Goal: Task Accomplishment & Management: Manage account settings

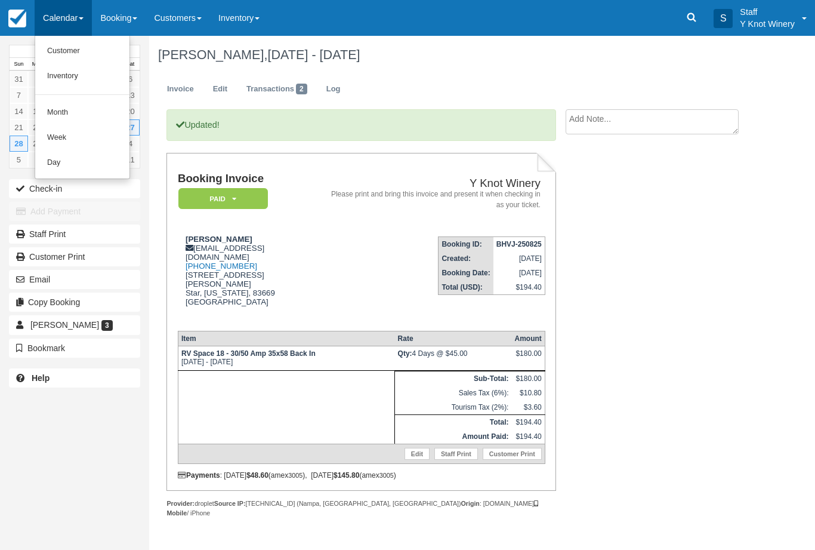
click at [55, 50] on link "Customer" at bounding box center [82, 51] width 94 height 25
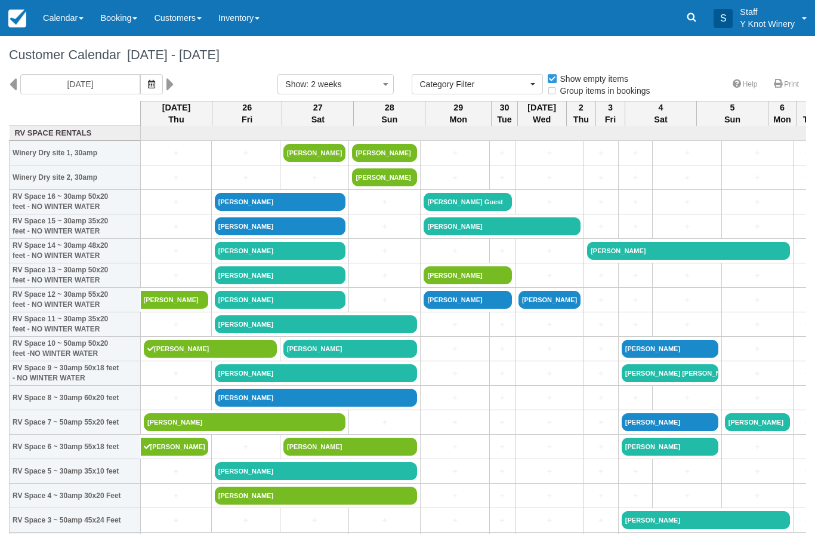
select select
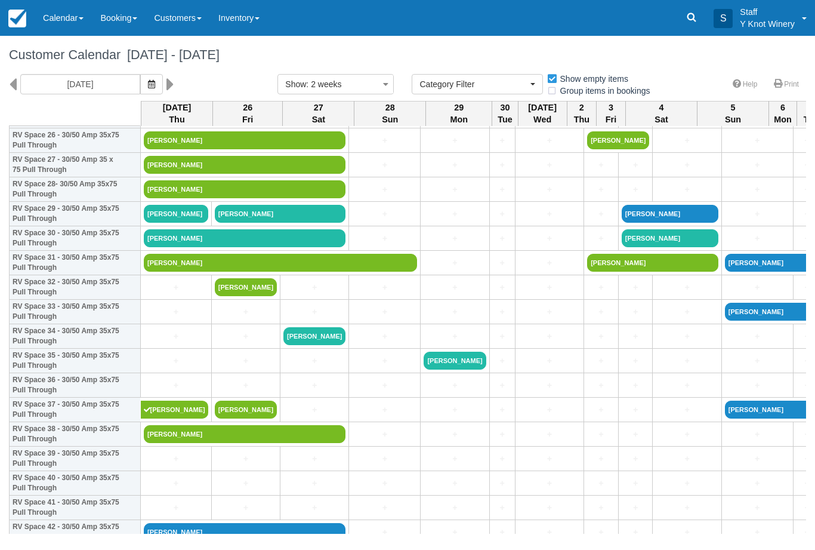
scroll to position [673, 0]
click at [206, 443] on link "Erika Watts" at bounding box center [245, 434] width 202 height 18
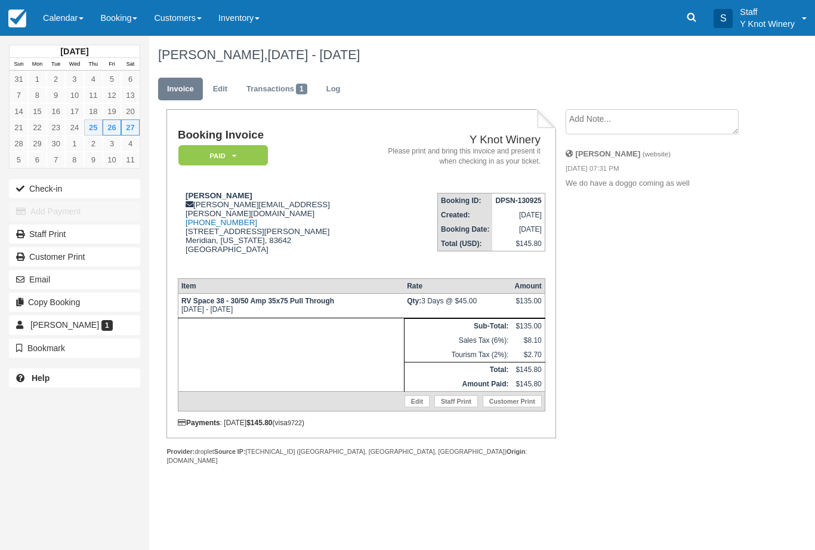
click at [88, 189] on button "Check-in" at bounding box center [74, 188] width 131 height 19
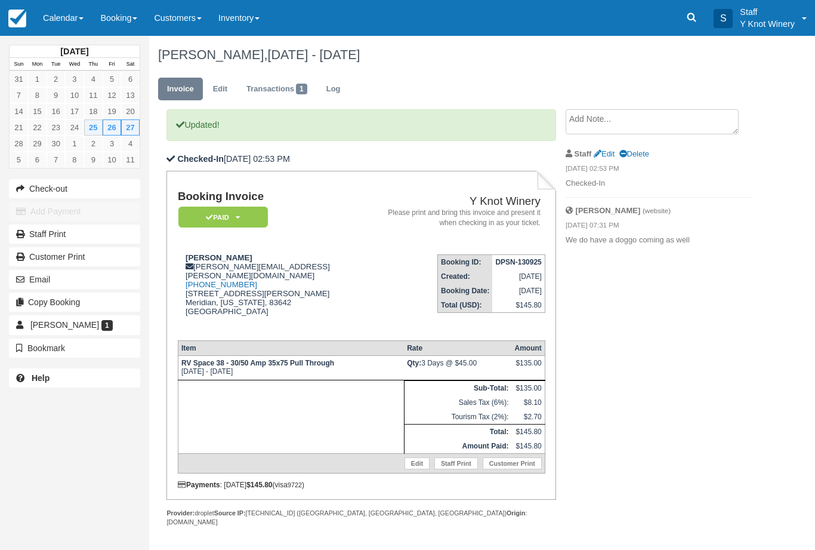
click at [78, 14] on link "Calendar" at bounding box center [63, 18] width 57 height 36
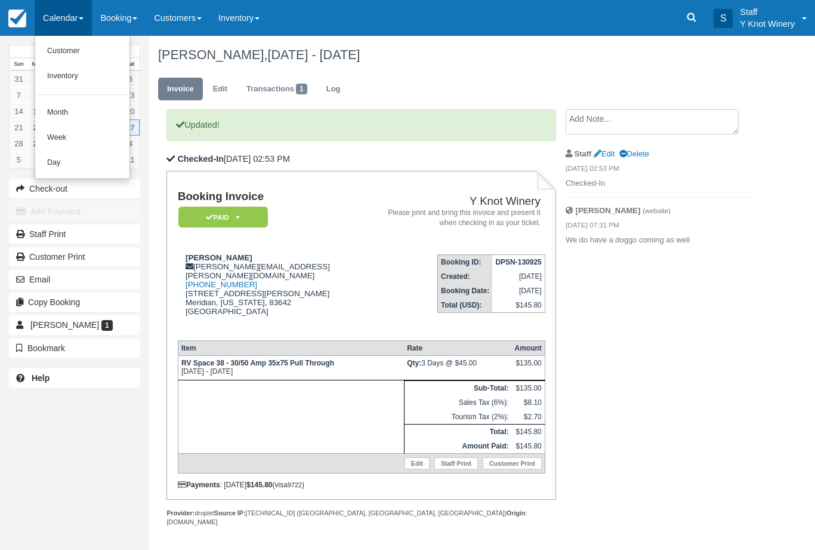
click at [75, 42] on link "Customer" at bounding box center [82, 51] width 94 height 25
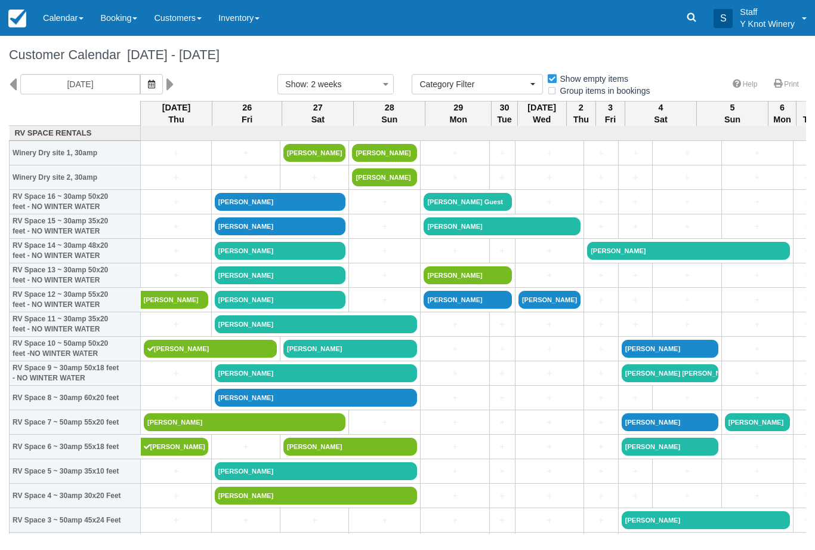
select select
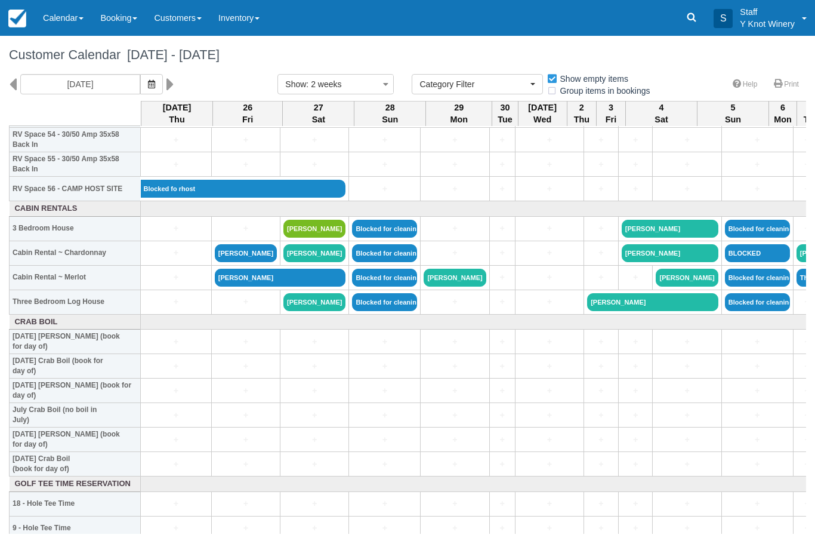
scroll to position [1360, 0]
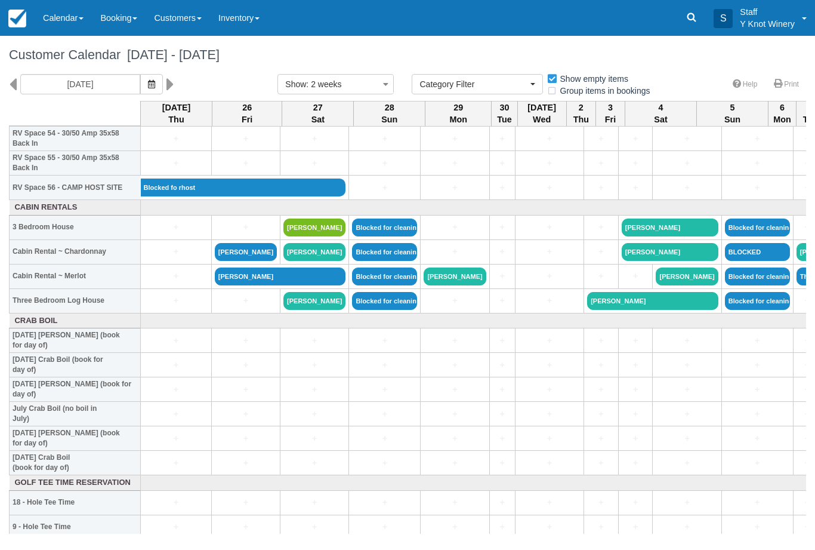
click at [265, 285] on link "Richard Bleyl" at bounding box center [280, 276] width 131 height 18
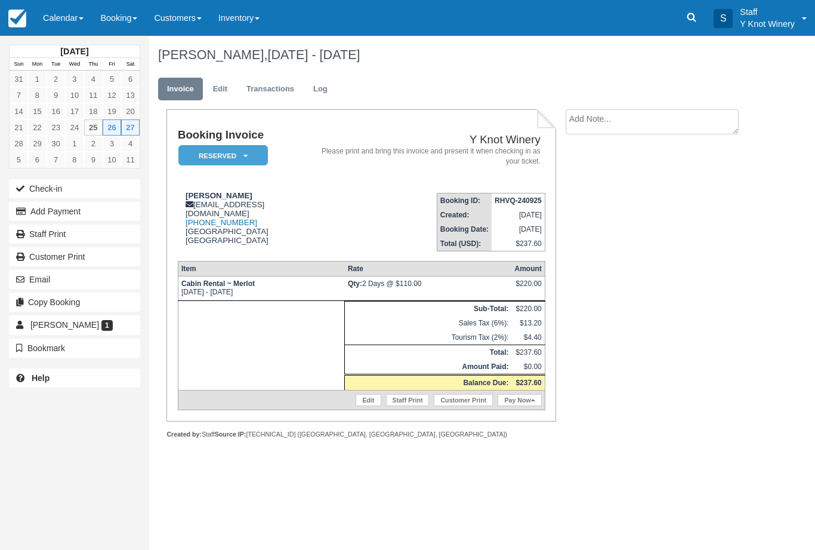
click at [250, 161] on em "Reserved" at bounding box center [223, 155] width 90 height 21
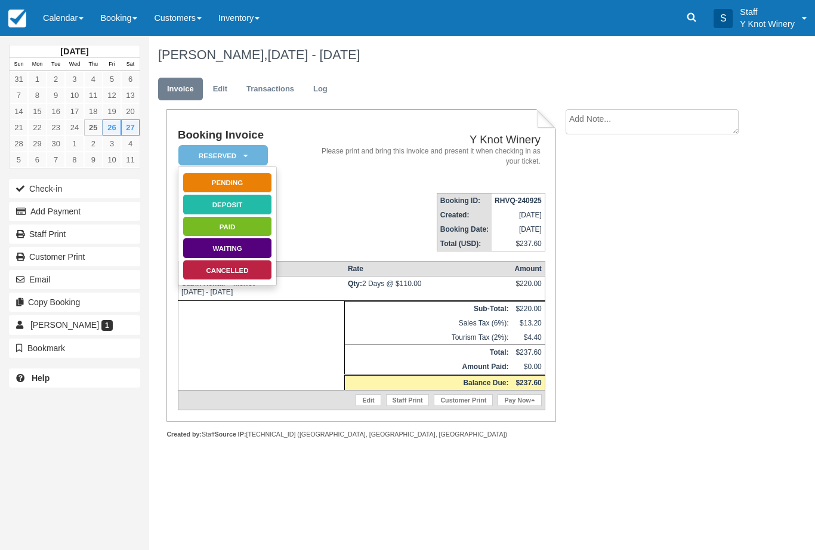
click at [256, 270] on link "Cancelled" at bounding box center [228, 270] width 90 height 21
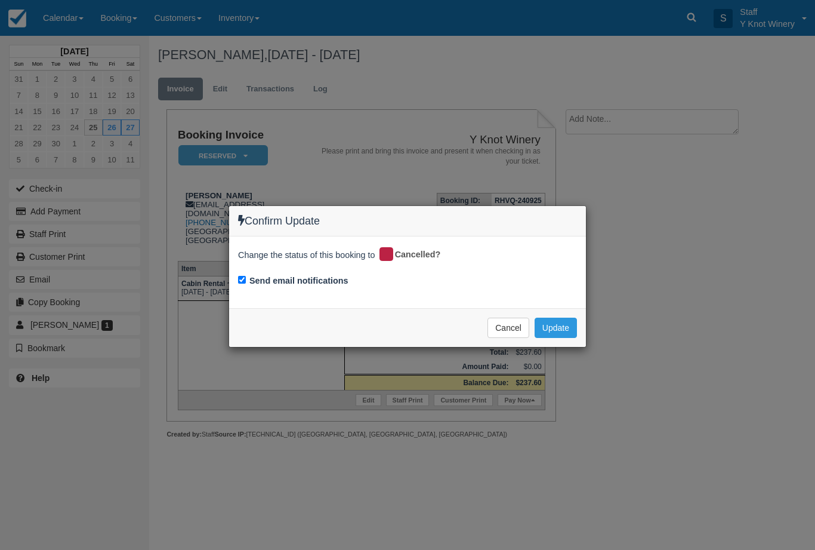
click at [562, 321] on button "Update" at bounding box center [556, 327] width 42 height 20
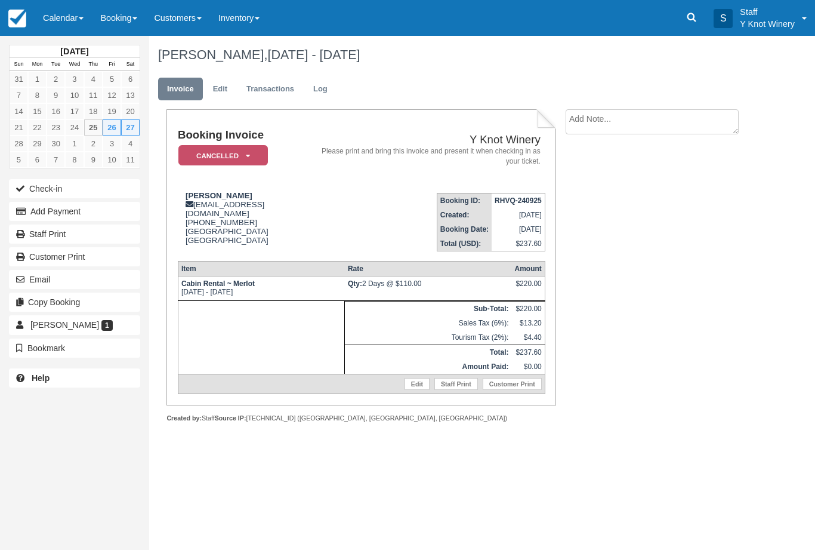
click at [74, 23] on link "Calendar" at bounding box center [63, 18] width 57 height 36
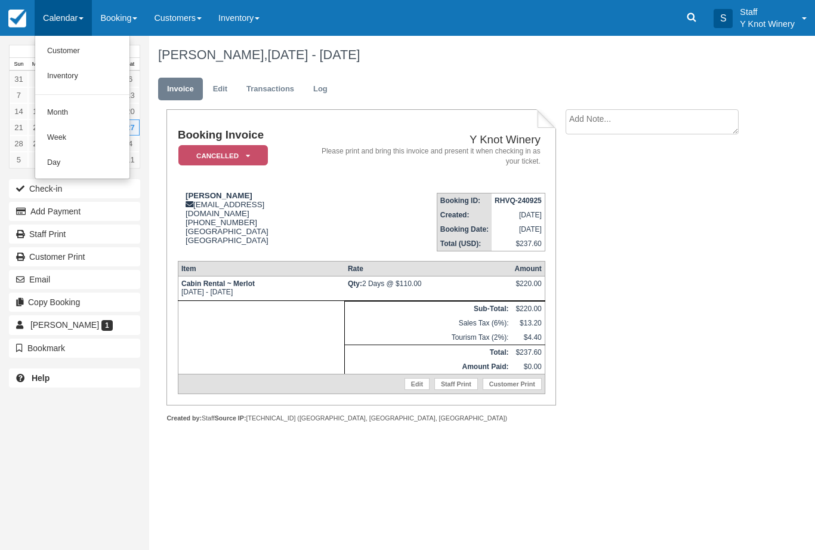
click at [55, 57] on link "Customer" at bounding box center [82, 51] width 94 height 25
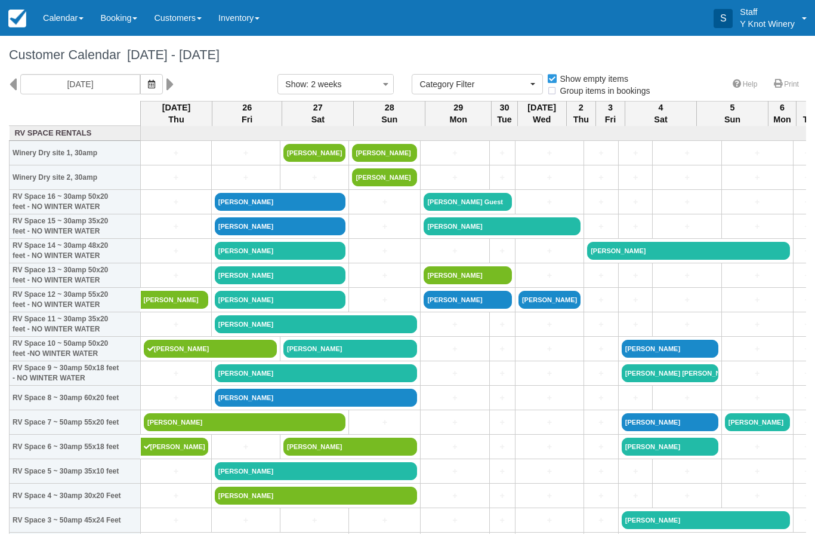
select select
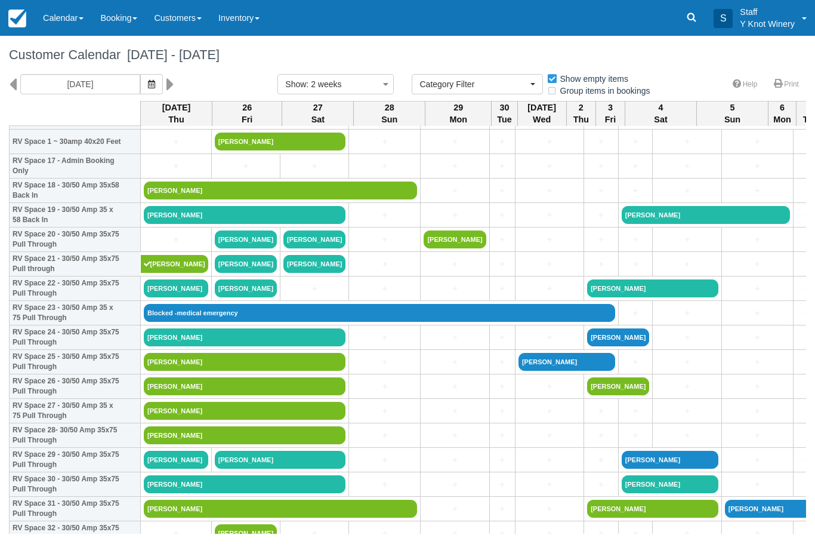
scroll to position [427, 0]
click at [215, 224] on link "[PERSON_NAME]" at bounding box center [245, 215] width 202 height 18
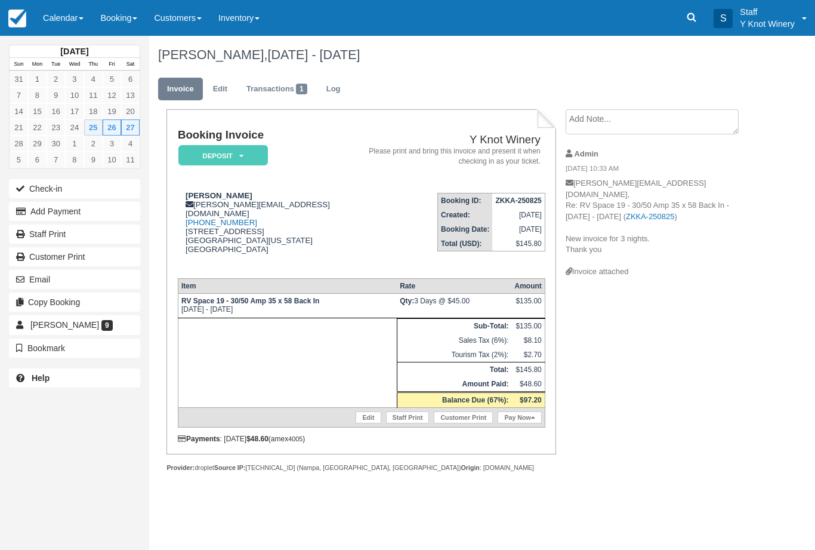
click at [128, 209] on button "Add Payment" at bounding box center [74, 211] width 131 height 19
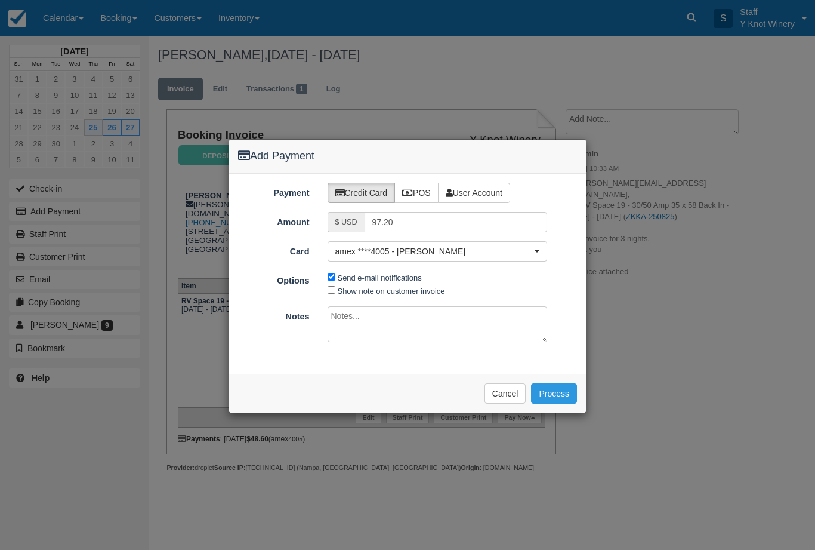
click at [570, 396] on button "Process" at bounding box center [554, 393] width 46 height 20
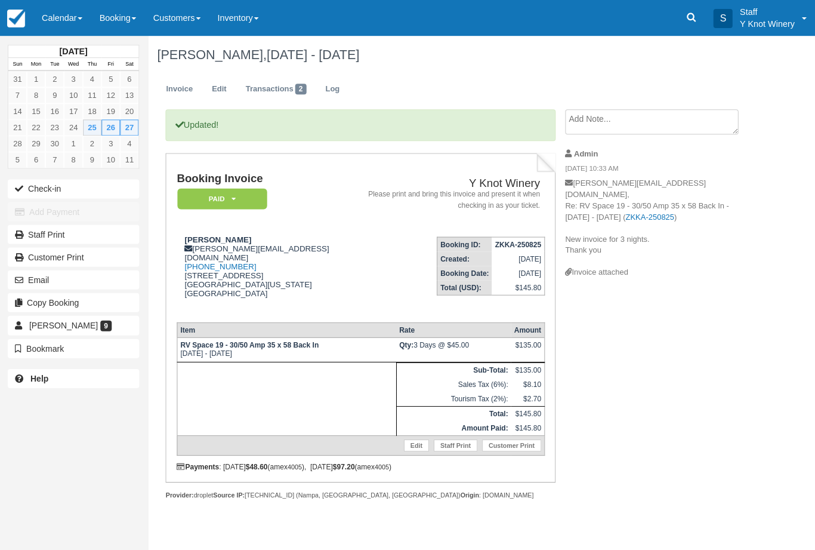
click at [65, 20] on link "Calendar" at bounding box center [63, 18] width 57 height 36
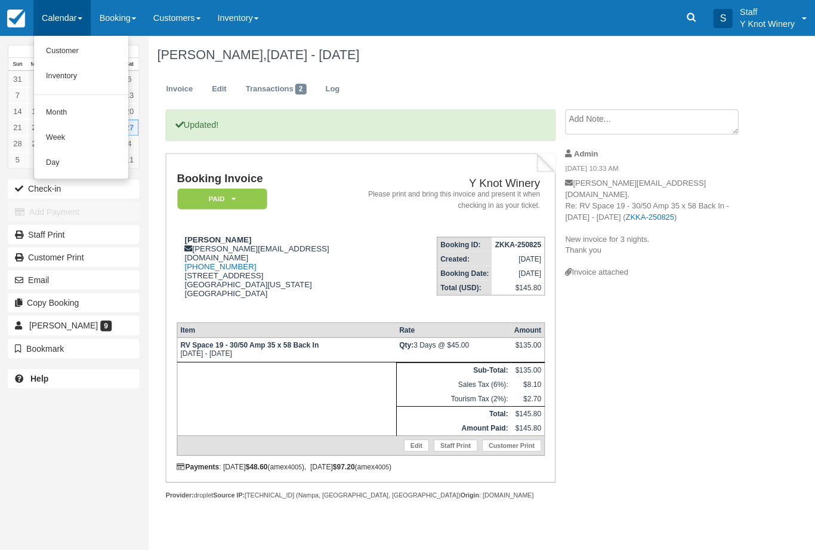
click at [67, 57] on link "Customer" at bounding box center [82, 51] width 94 height 25
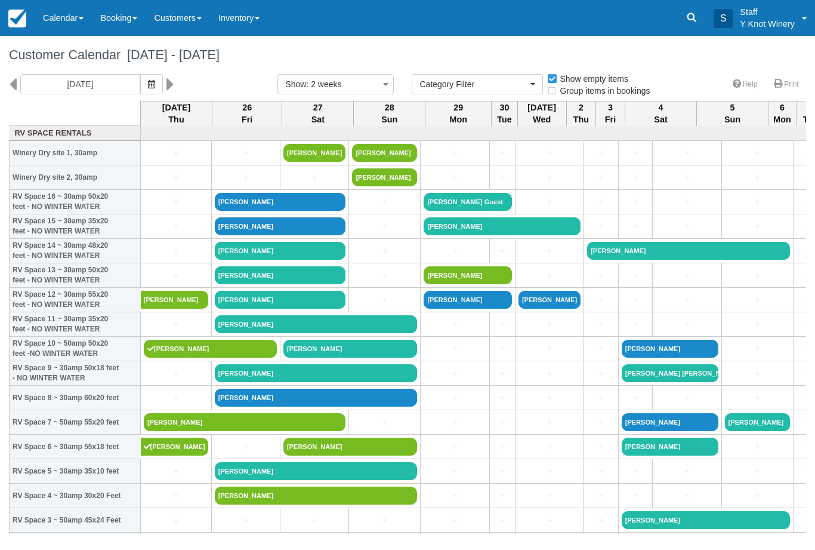
select select
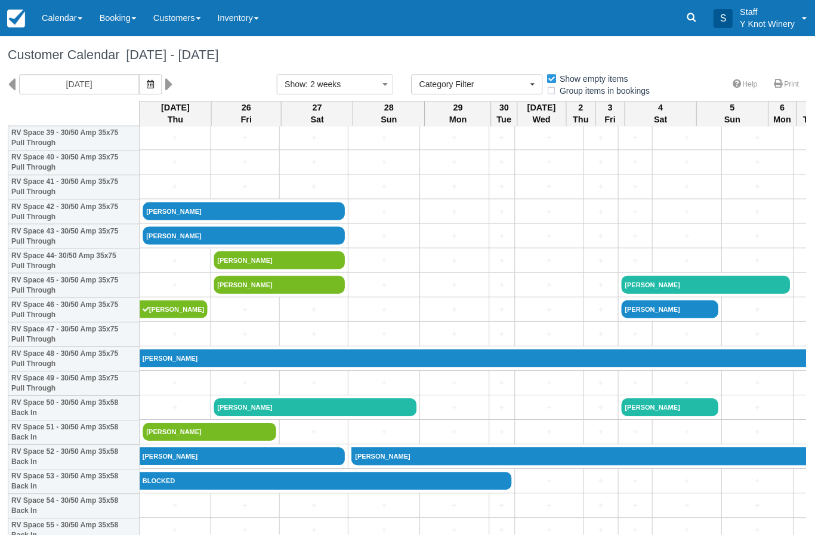
scroll to position [995, 0]
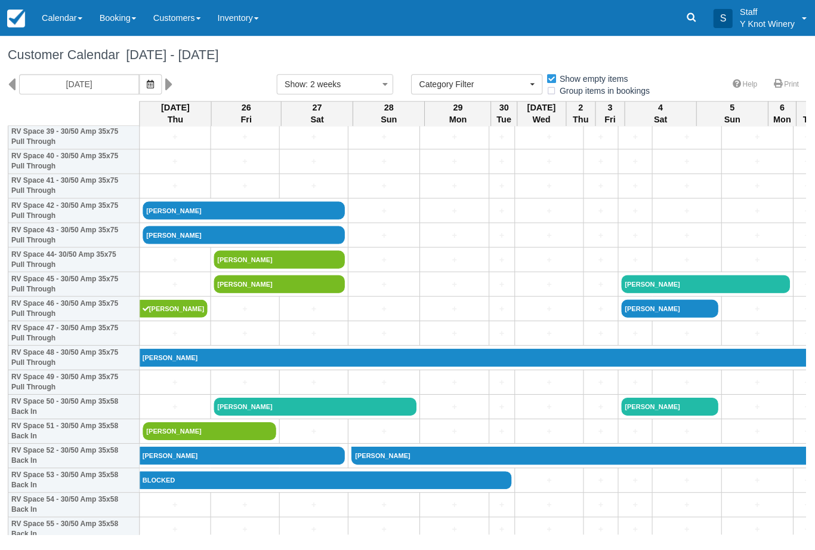
click at [175, 243] on link "[PERSON_NAME]" at bounding box center [245, 235] width 202 height 18
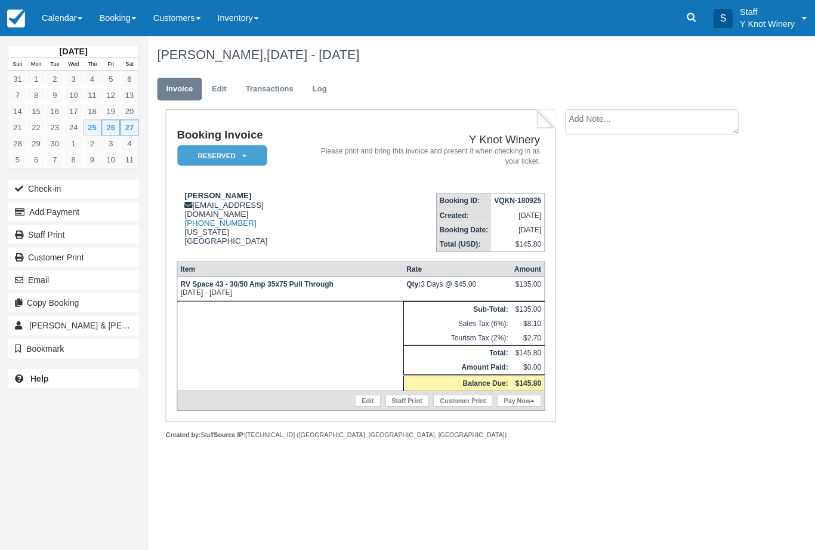
click at [113, 186] on button "Check-in" at bounding box center [74, 188] width 131 height 19
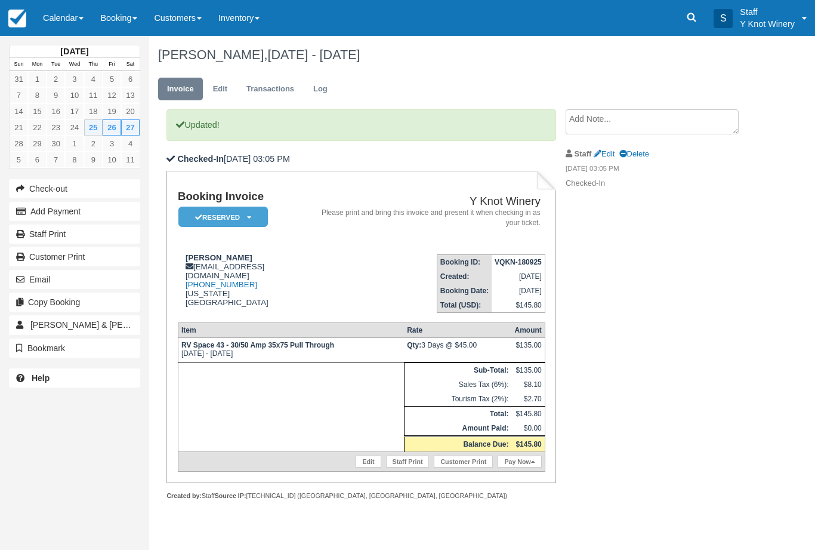
scroll to position [0, 1]
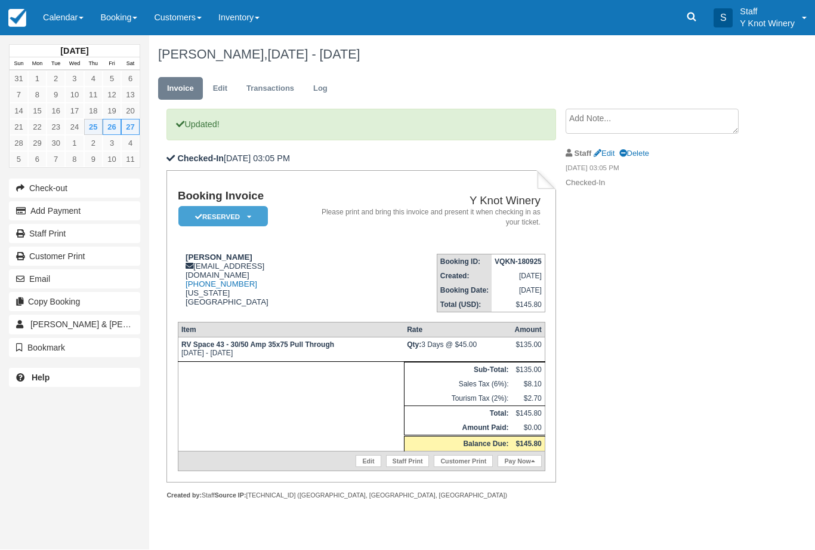
click at [75, 16] on link "Calendar" at bounding box center [63, 18] width 57 height 36
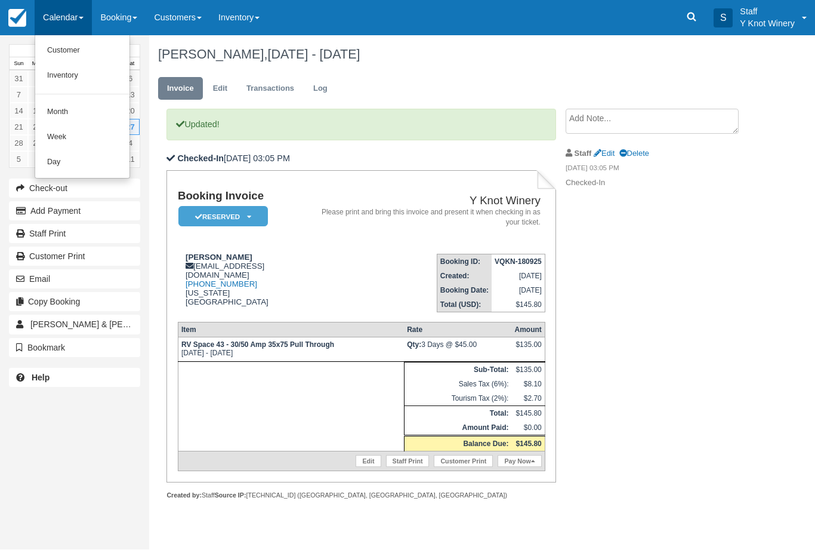
click at [81, 48] on link "Customer" at bounding box center [82, 51] width 94 height 25
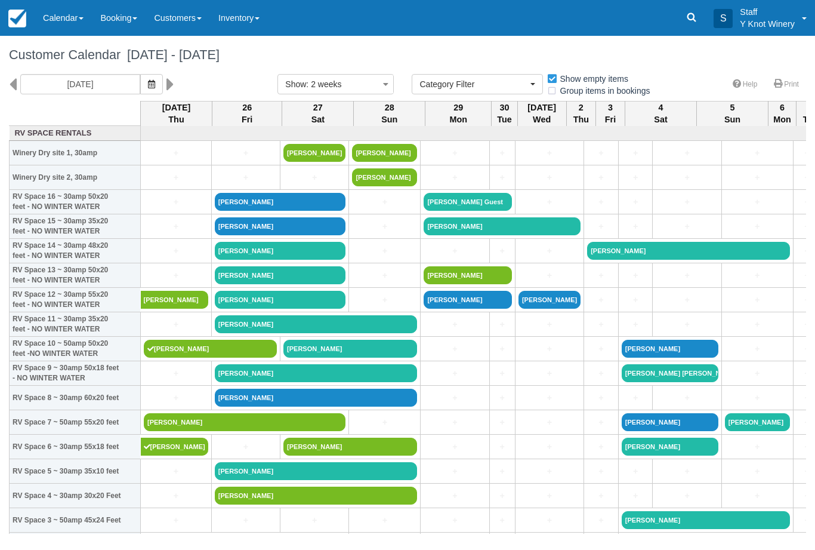
select select
click at [177, 233] on link "+" at bounding box center [176, 226] width 64 height 13
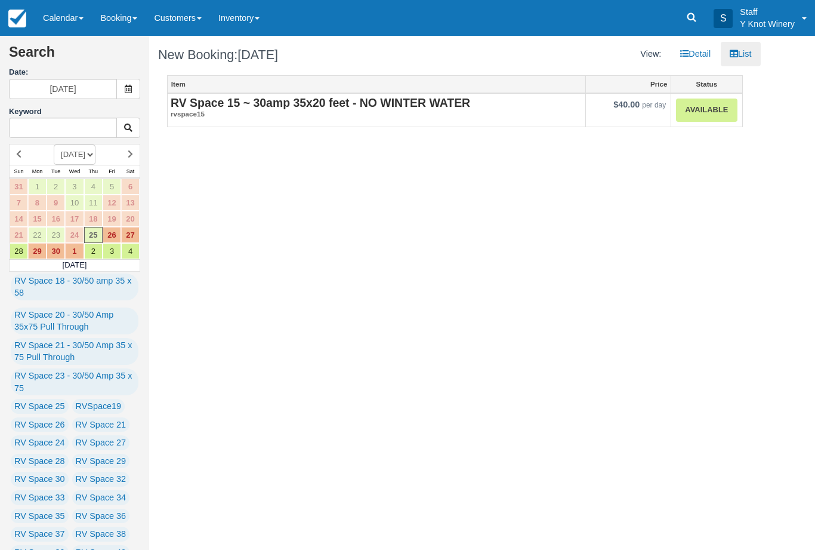
click at [705, 112] on link "Available" at bounding box center [706, 109] width 61 height 23
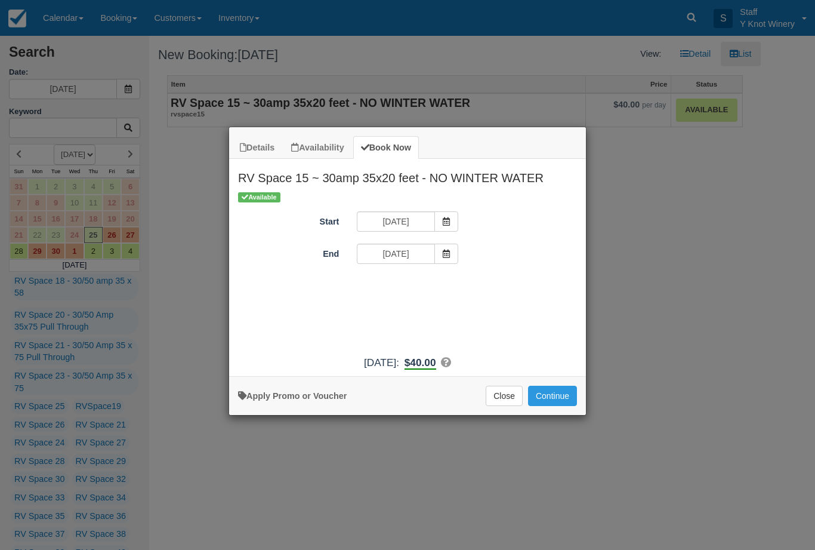
click at [567, 398] on button "Continue" at bounding box center [552, 395] width 49 height 20
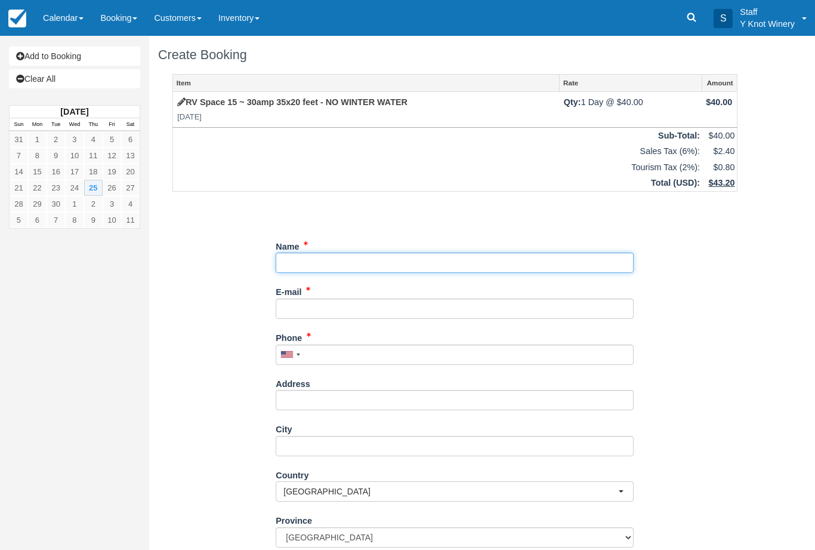
click at [337, 262] on input "Name" at bounding box center [455, 262] width 358 height 20
type input "Deb McBride"
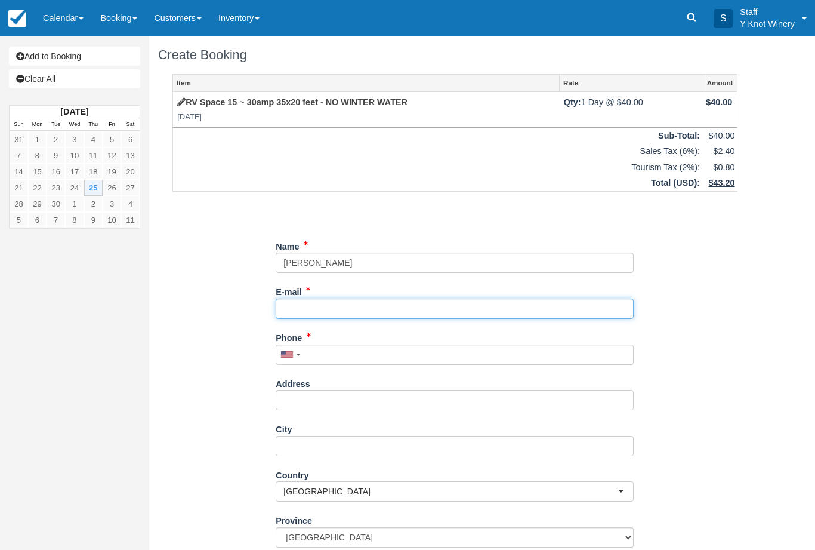
click at [367, 298] on input "E-mail" at bounding box center [455, 308] width 358 height 20
type input "[EMAIL_ADDRESS][DOMAIN_NAME]"
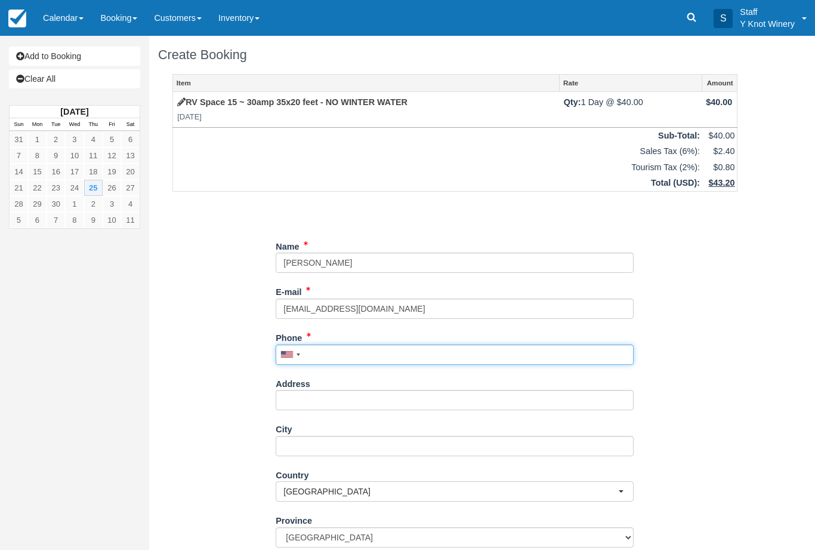
click at [345, 347] on input "Phone" at bounding box center [455, 354] width 358 height 20
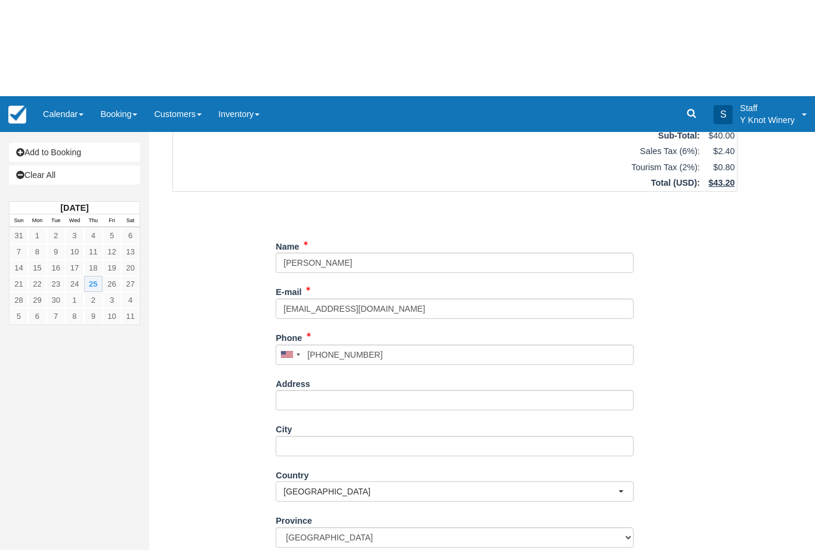
type input "+12532126810"
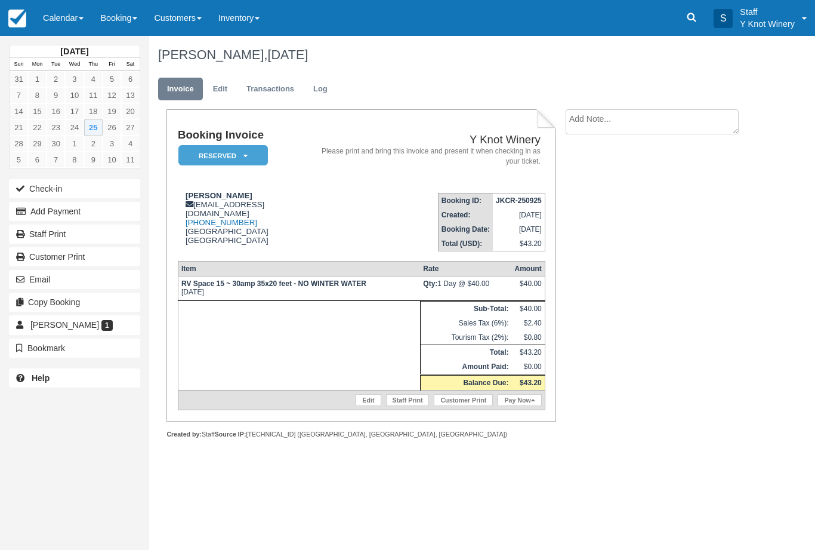
click at [78, 19] on link "Calendar" at bounding box center [63, 18] width 57 height 36
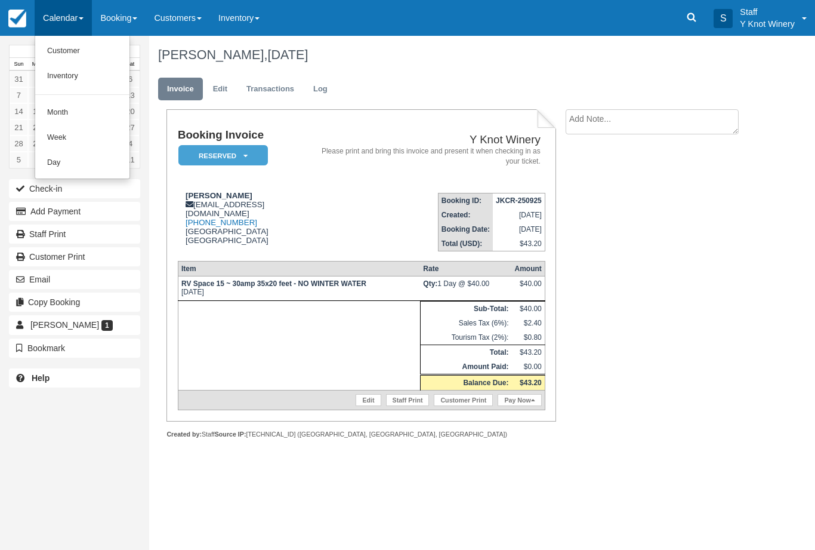
click at [82, 47] on link "Customer" at bounding box center [82, 51] width 94 height 25
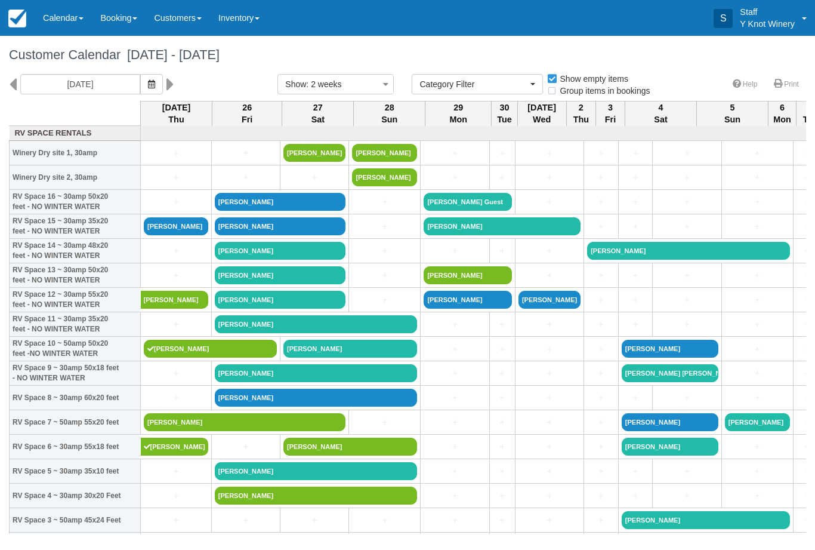
select select
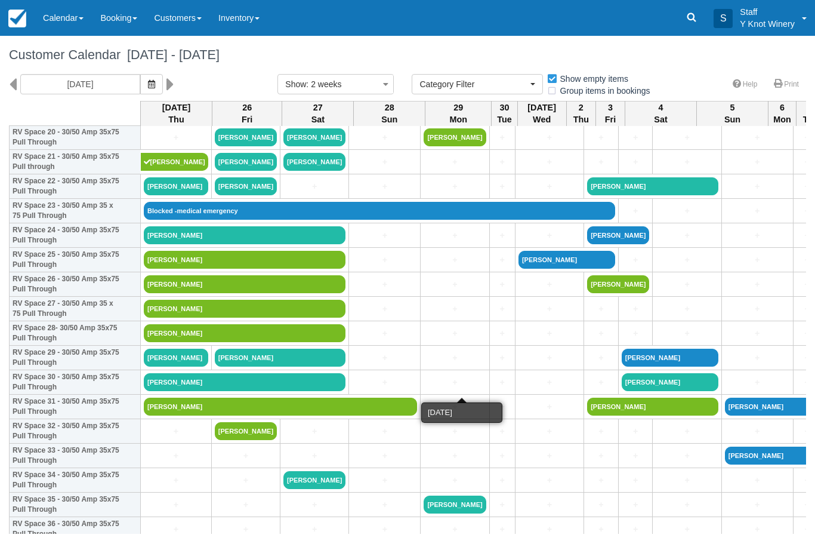
scroll to position [530, 0]
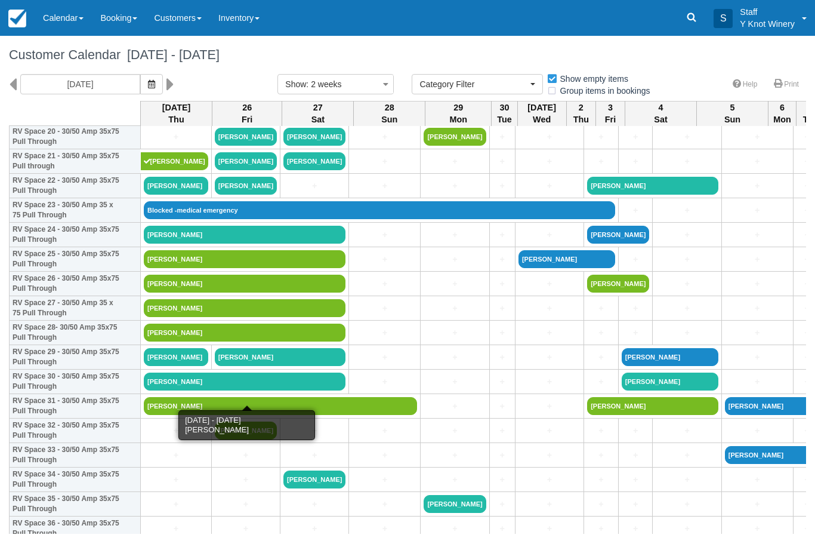
click at [190, 390] on link "[PERSON_NAME]" at bounding box center [245, 381] width 202 height 18
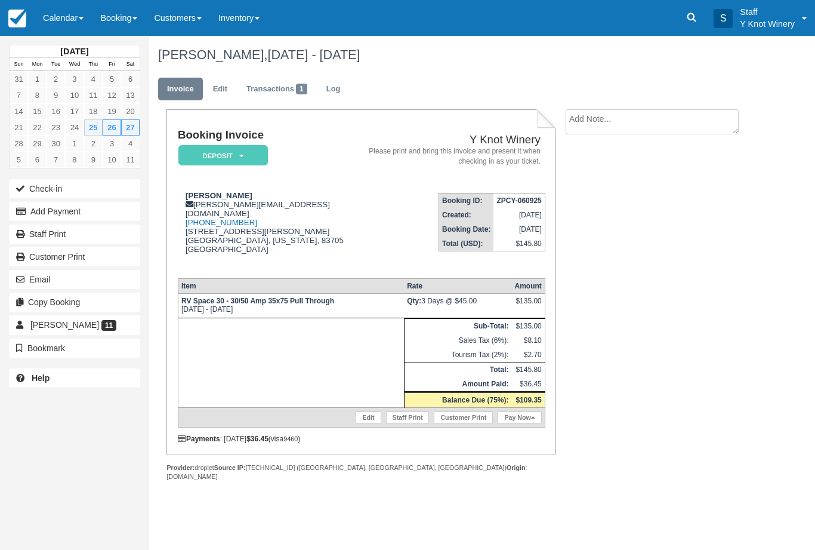
click at [54, 207] on button "Add Payment" at bounding box center [74, 211] width 131 height 19
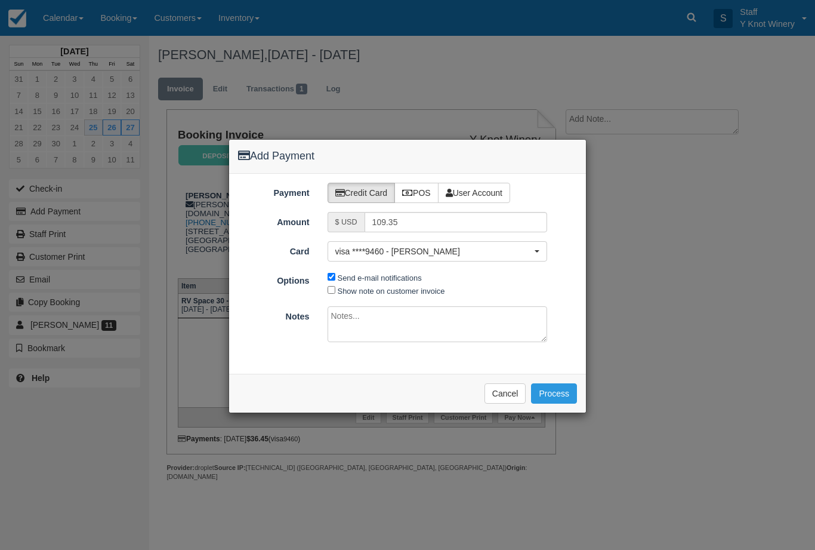
click at [500, 410] on div "Add Payment Payment Credit Card POS User Account Amount $ USD 109.35 Card visa …" at bounding box center [408, 276] width 358 height 274
click at [504, 409] on div "Please wait while the payment is processed ... Cancel Process" at bounding box center [407, 393] width 357 height 39
click at [499, 388] on button "Cancel" at bounding box center [506, 393] width 42 height 20
click at [501, 388] on button "Cancel" at bounding box center [506, 393] width 42 height 20
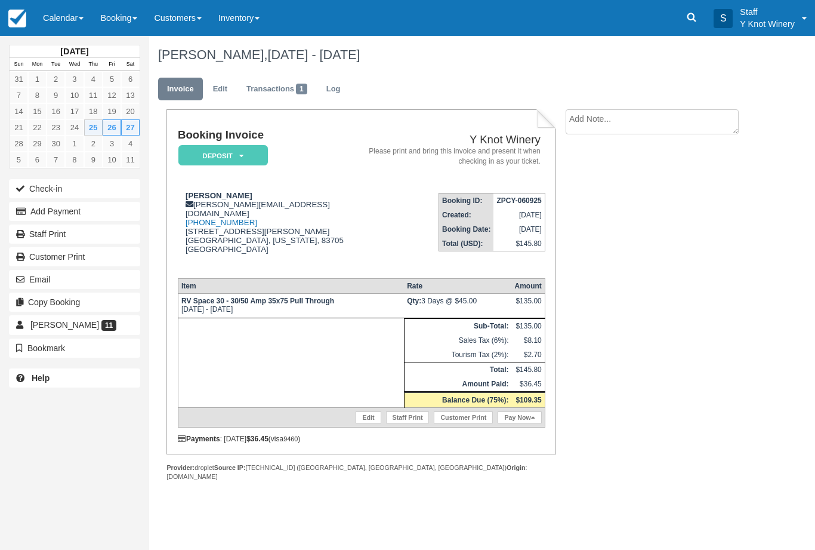
click at [39, 211] on button "Add Payment" at bounding box center [74, 211] width 131 height 19
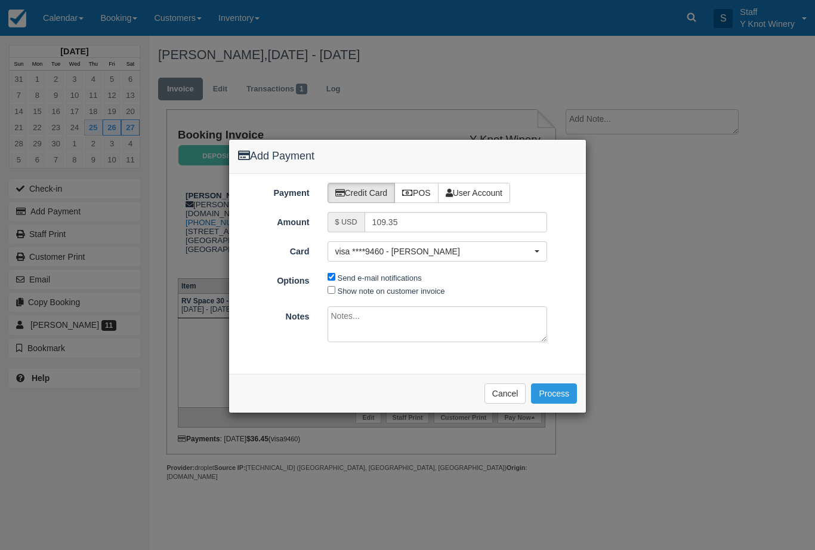
type input "[DATE]"
click at [411, 185] on label "POS" at bounding box center [416, 193] width 44 height 20
radio input "true"
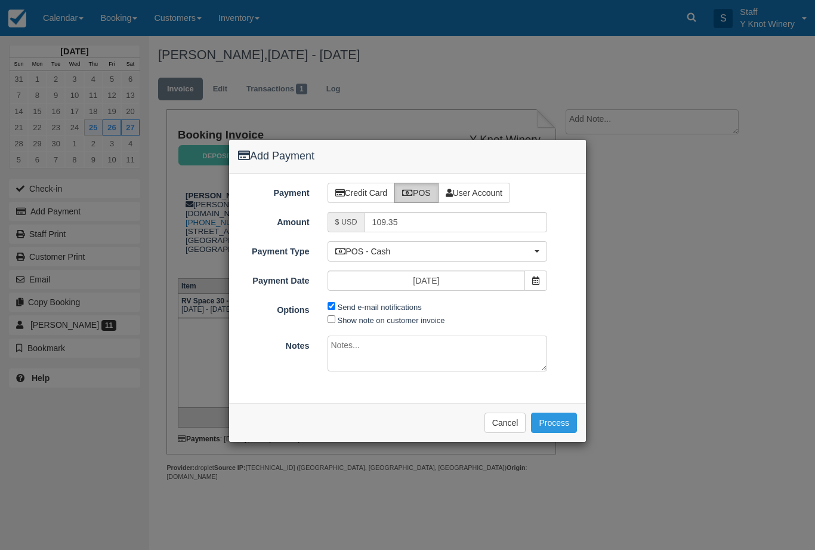
click at [562, 418] on button "Process" at bounding box center [554, 422] width 46 height 20
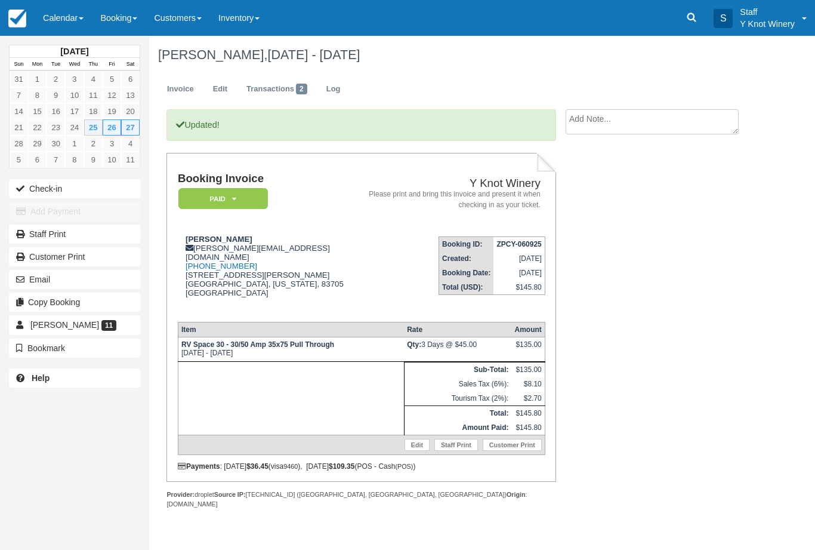
click at [75, 25] on link "Calendar" at bounding box center [63, 18] width 57 height 36
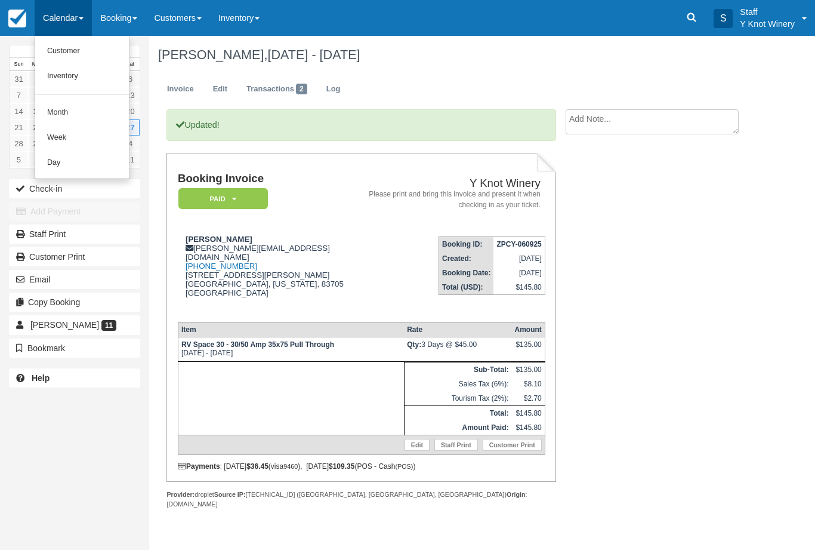
click at [66, 50] on link "Customer" at bounding box center [82, 51] width 94 height 25
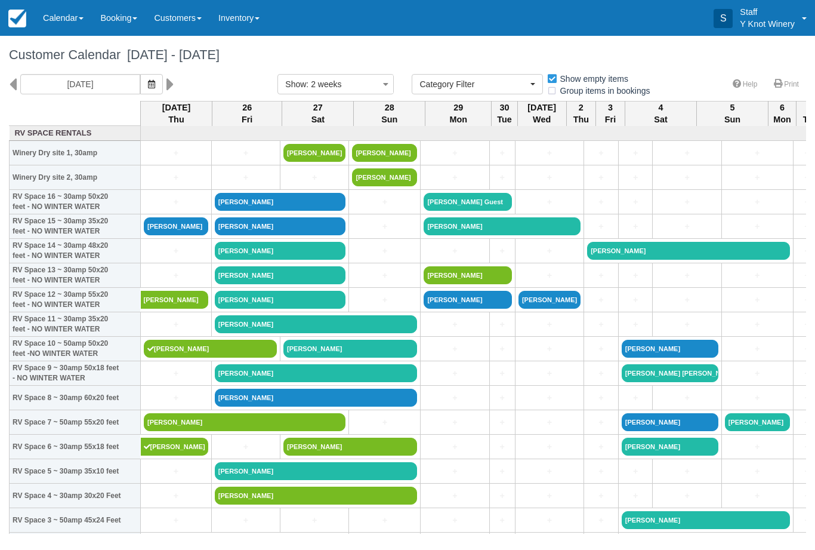
select select
click at [181, 235] on link "[PERSON_NAME]" at bounding box center [176, 226] width 64 height 18
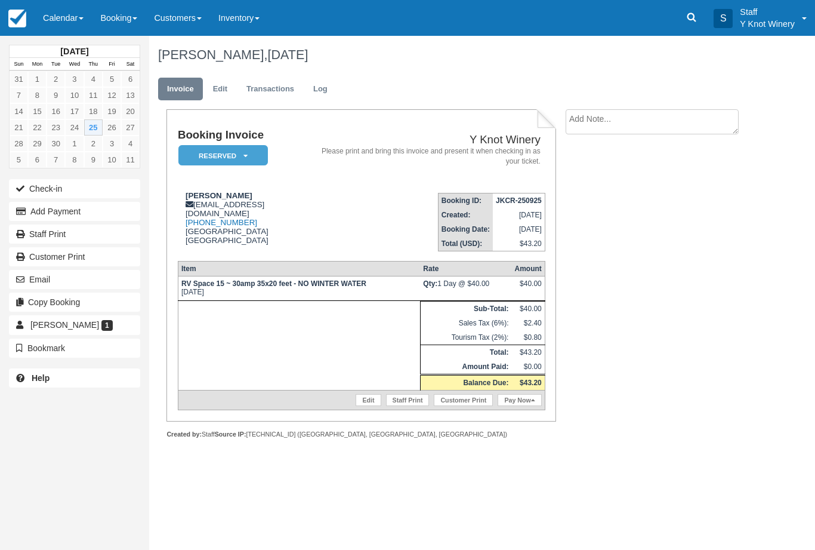
click at [223, 78] on link "Edit" at bounding box center [220, 89] width 32 height 23
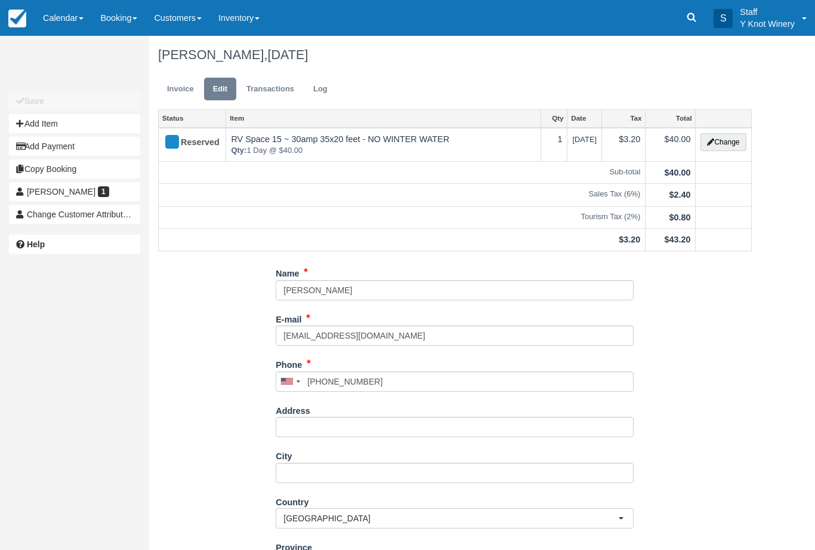
click at [724, 144] on button "Change" at bounding box center [723, 142] width 45 height 18
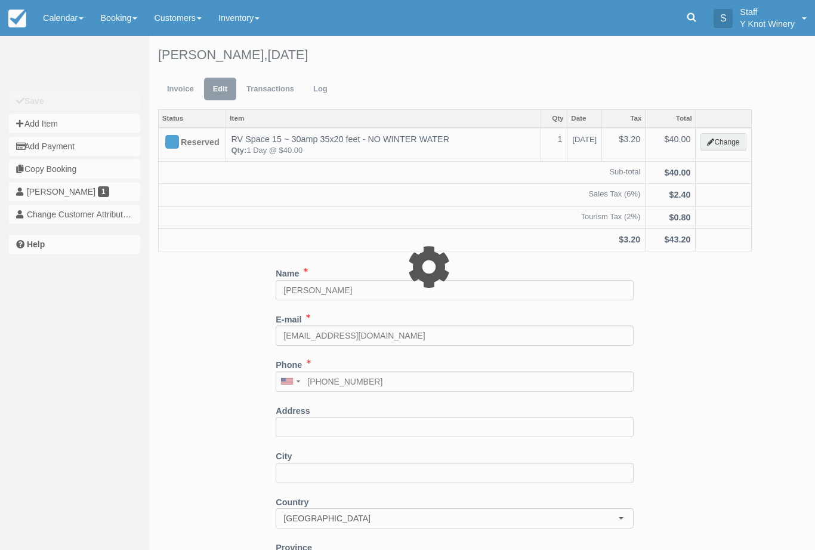
type input "40.00"
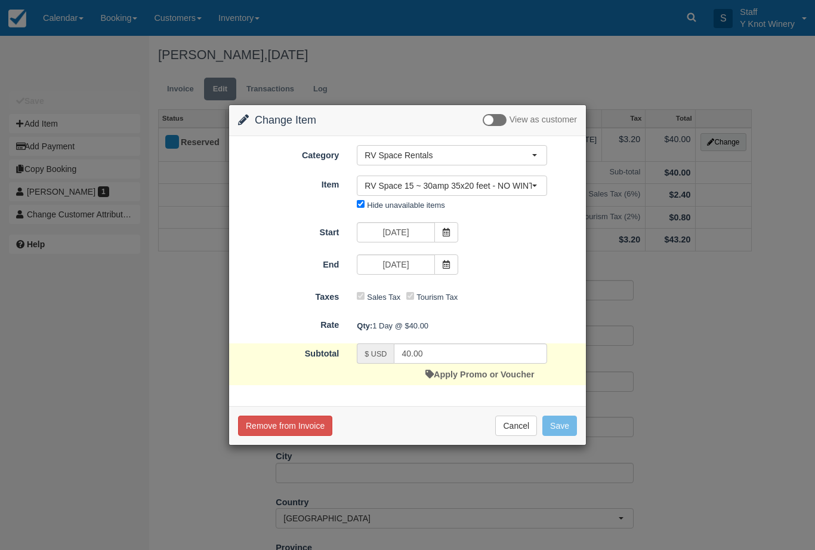
click at [493, 372] on link "Apply Promo or Voucher" at bounding box center [479, 374] width 109 height 10
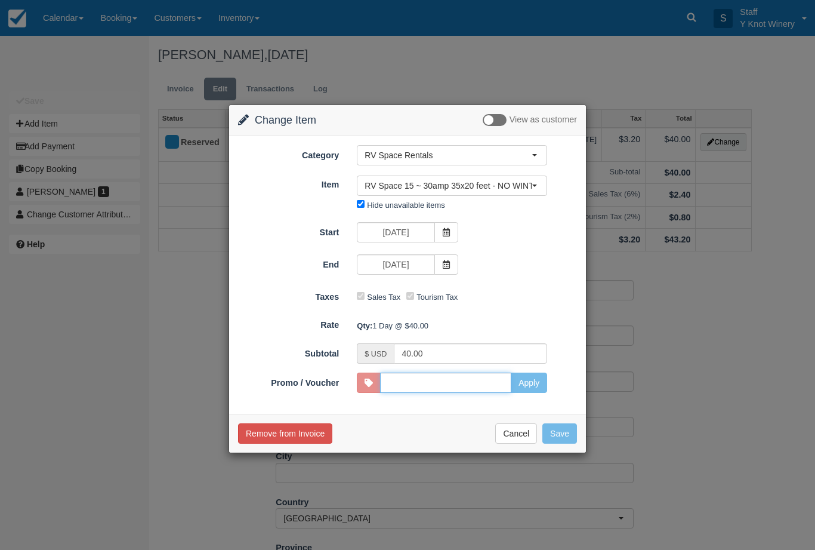
click at [471, 378] on input "Promo / Voucher" at bounding box center [445, 382] width 131 height 20
click at [526, 434] on button "Cancel" at bounding box center [516, 433] width 42 height 20
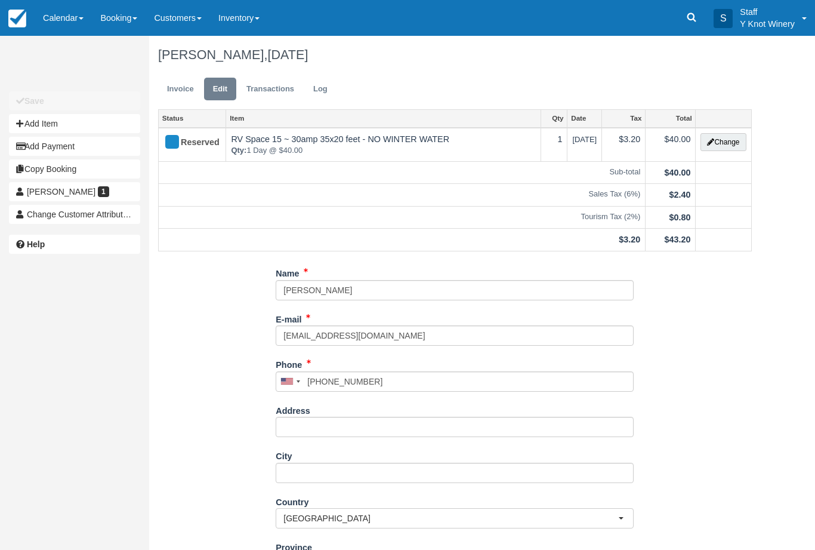
click at [168, 85] on link "Invoice" at bounding box center [180, 89] width 45 height 23
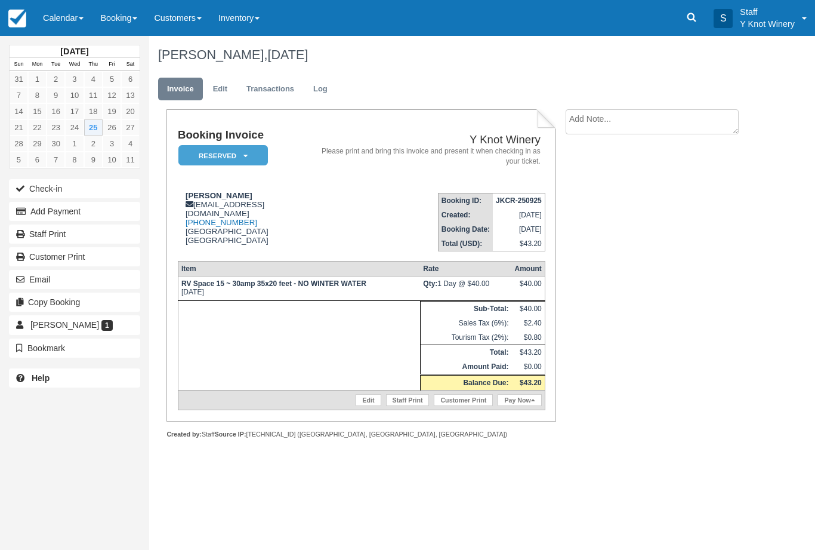
click at [528, 406] on link "Pay Now" at bounding box center [520, 400] width 44 height 12
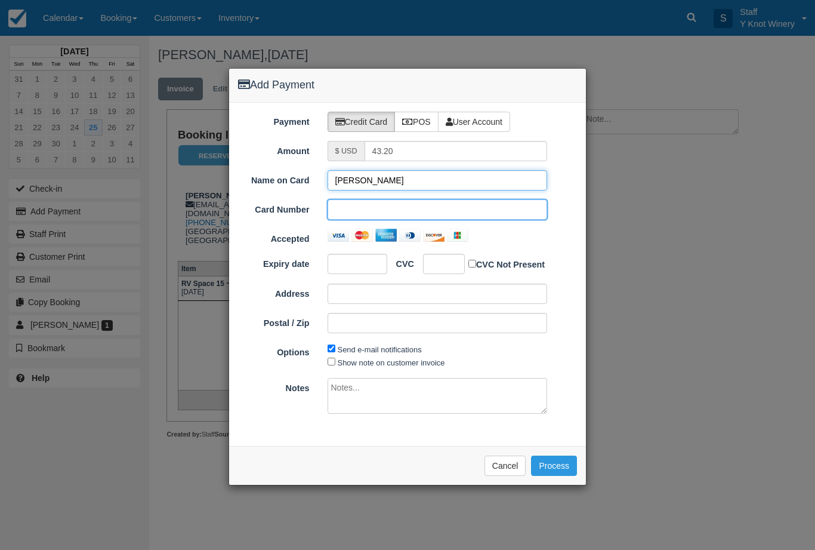
click at [350, 181] on input "[PERSON_NAME]" at bounding box center [438, 180] width 220 height 20
type input "[PERSON_NAME]"
click at [354, 254] on div at bounding box center [358, 264] width 60 height 20
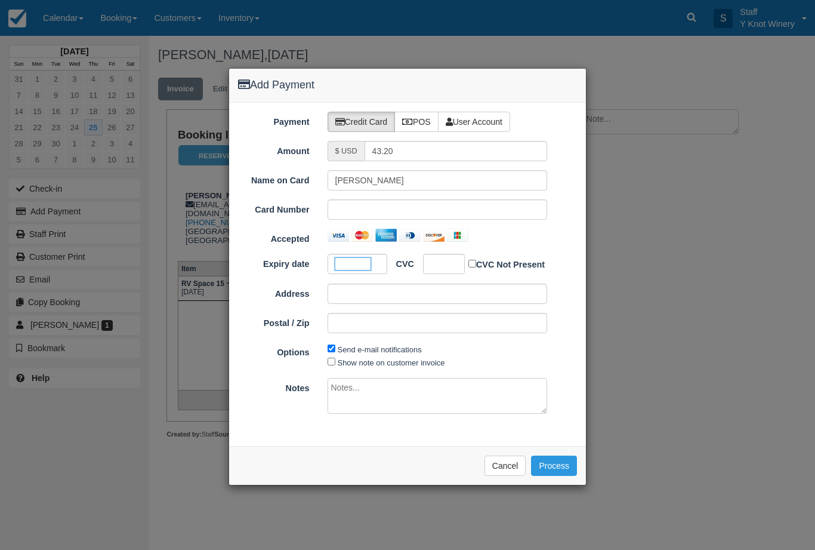
click at [450, 261] on div at bounding box center [444, 264] width 42 height 20
click at [561, 464] on button "Process" at bounding box center [554, 465] width 46 height 20
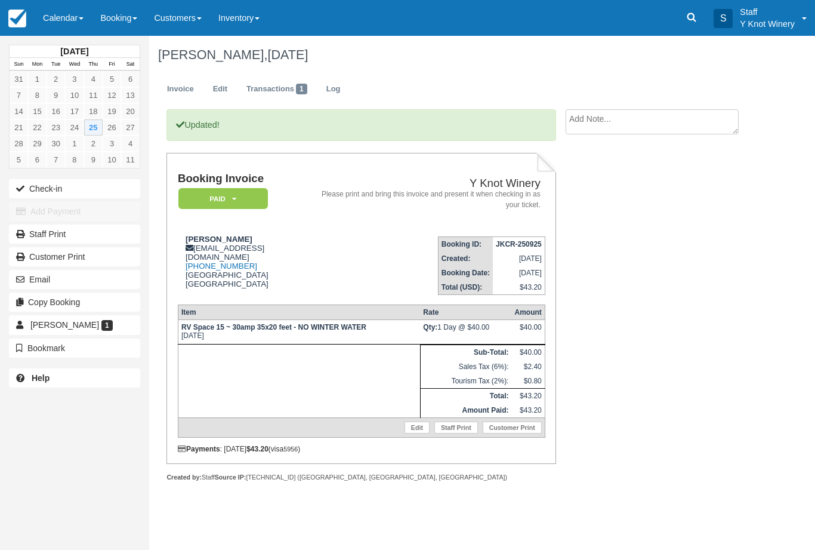
click at [35, 181] on button "Check-in" at bounding box center [74, 188] width 131 height 19
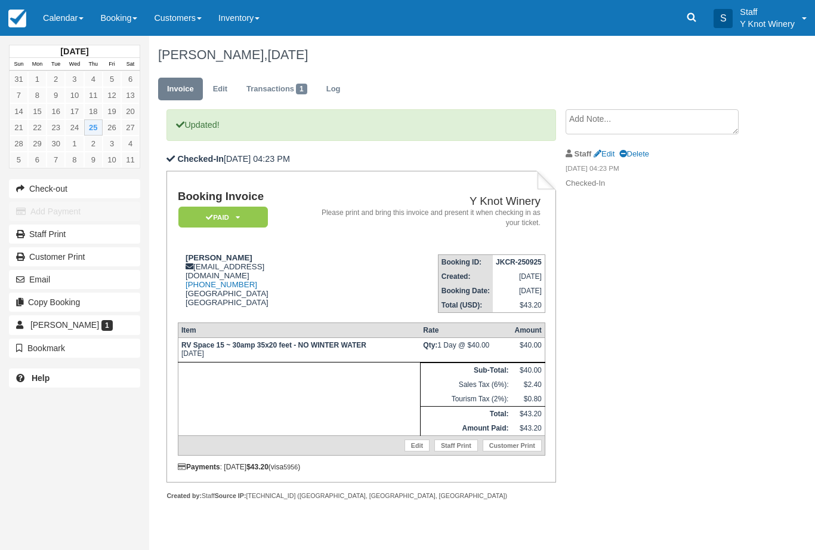
click at [74, 32] on link "Calendar" at bounding box center [63, 18] width 57 height 36
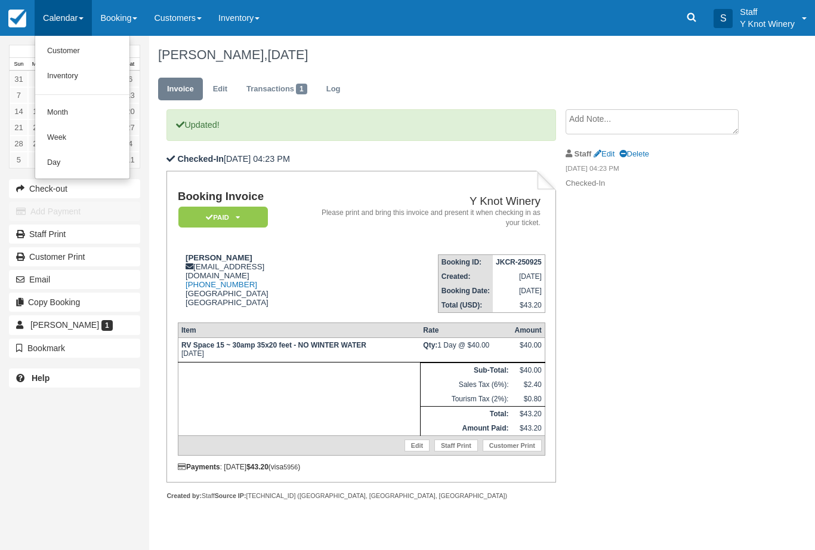
click at [92, 59] on link "Customer" at bounding box center [82, 51] width 94 height 25
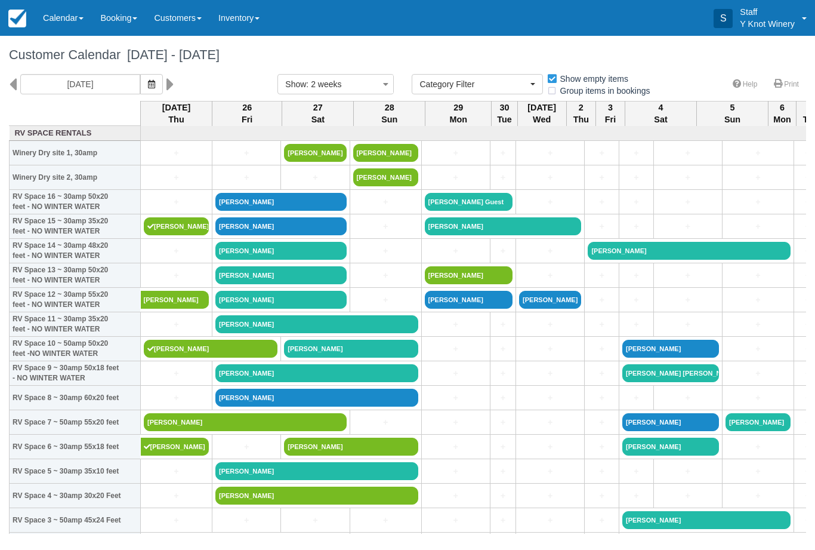
select select
click at [148, 87] on icon "button" at bounding box center [151, 84] width 7 height 8
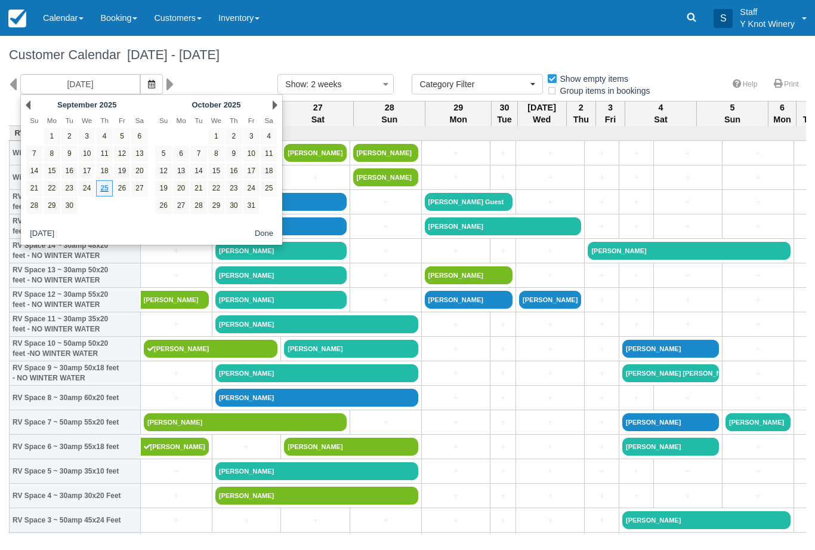
click at [214, 132] on link "1" at bounding box center [216, 136] width 16 height 16
type input "[DATE]"
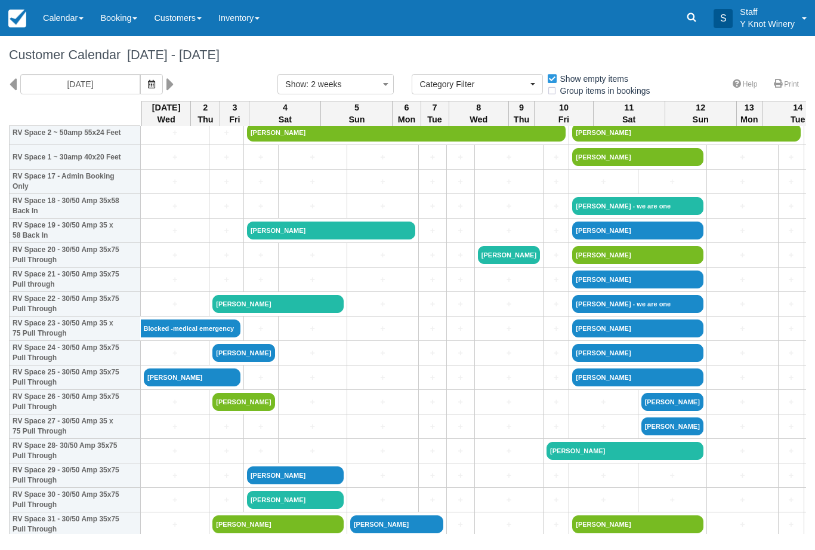
scroll to position [412, 0]
click at [167, 433] on link "+" at bounding box center [175, 426] width 62 height 13
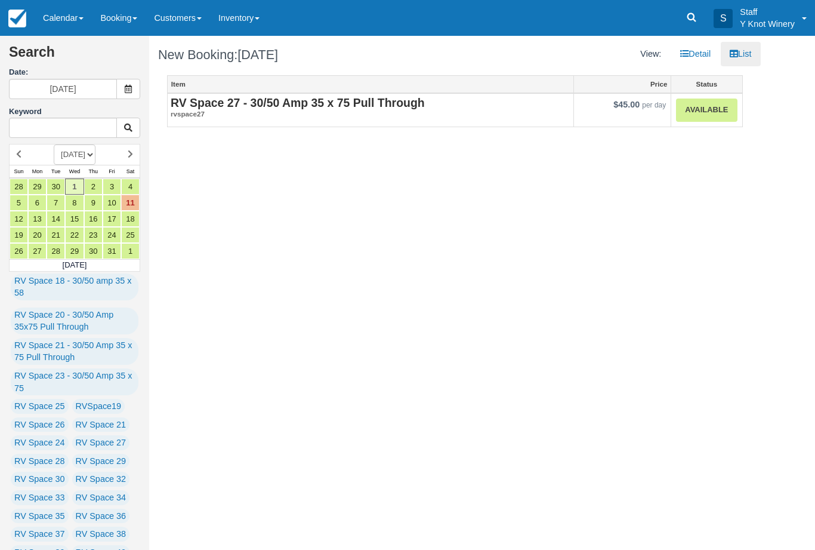
click at [492, 113] on em "rvspace27" at bounding box center [371, 114] width 400 height 10
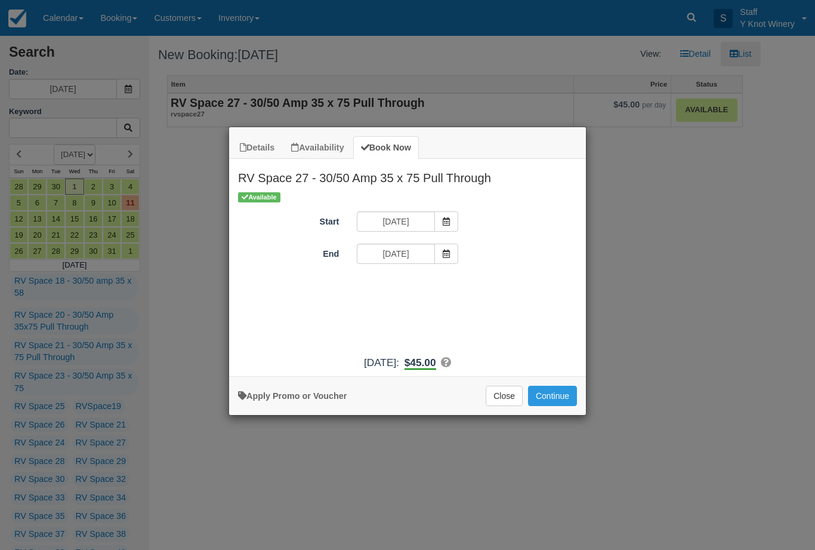
click at [506, 406] on button "Close" at bounding box center [504, 395] width 37 height 20
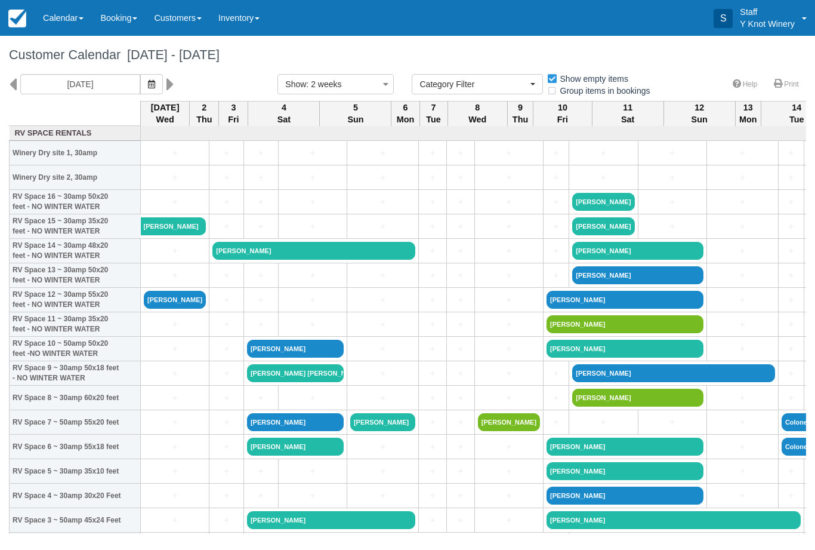
select select
click at [172, 159] on link "+" at bounding box center [175, 153] width 62 height 13
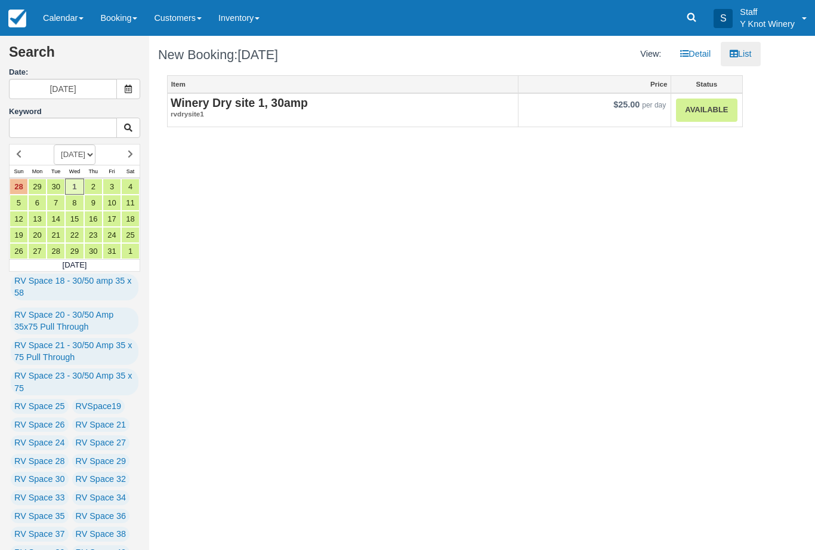
click at [255, 110] on em "rvdrysite1" at bounding box center [343, 114] width 344 height 10
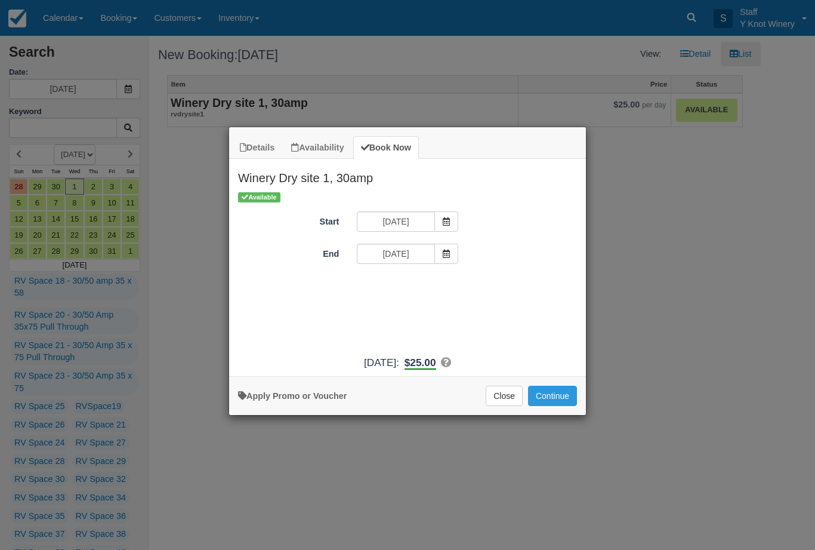
click at [565, 405] on button "Continue" at bounding box center [552, 395] width 49 height 20
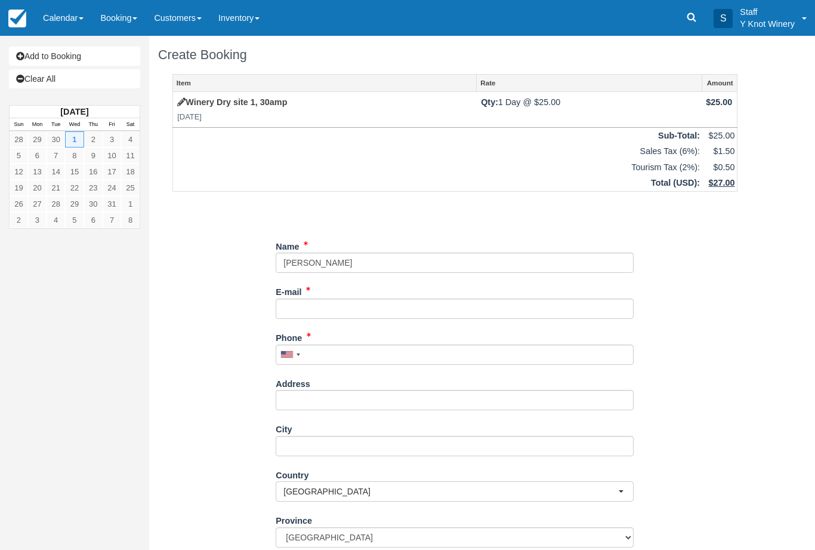
type input "[PERSON_NAME]"
click at [439, 308] on input "E-mail" at bounding box center [455, 308] width 358 height 20
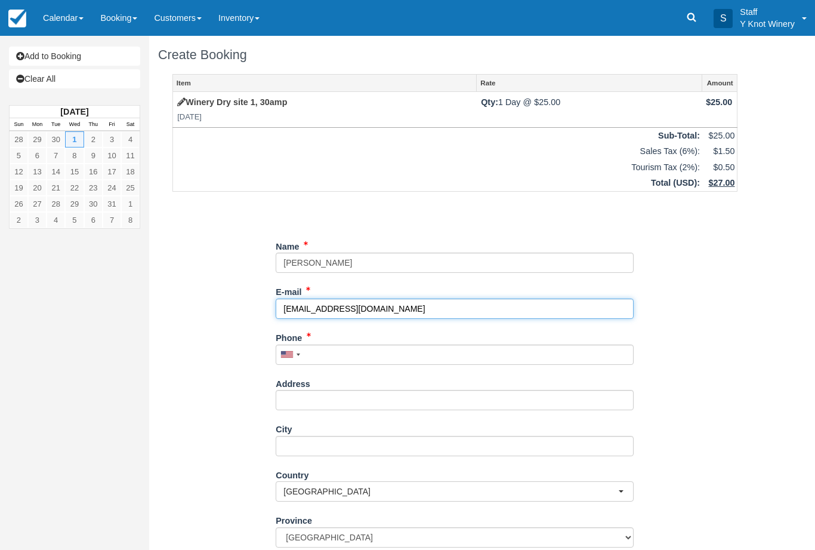
type input "[EMAIL_ADDRESS][DOMAIN_NAME]"
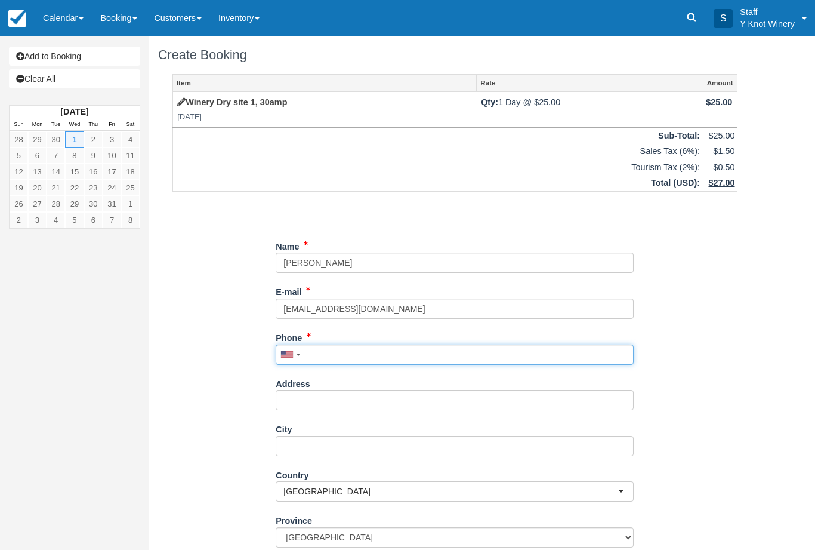
click at [377, 354] on input "Phone" at bounding box center [455, 354] width 358 height 20
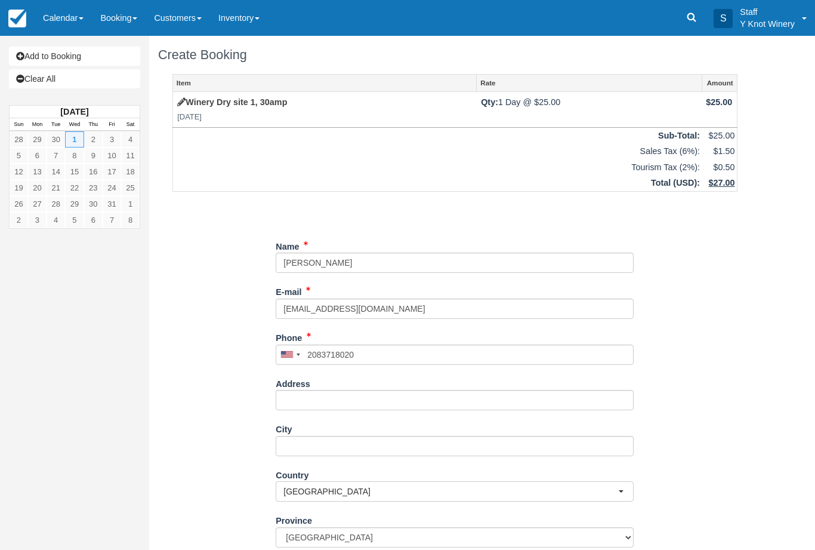
type input "+12083718020"
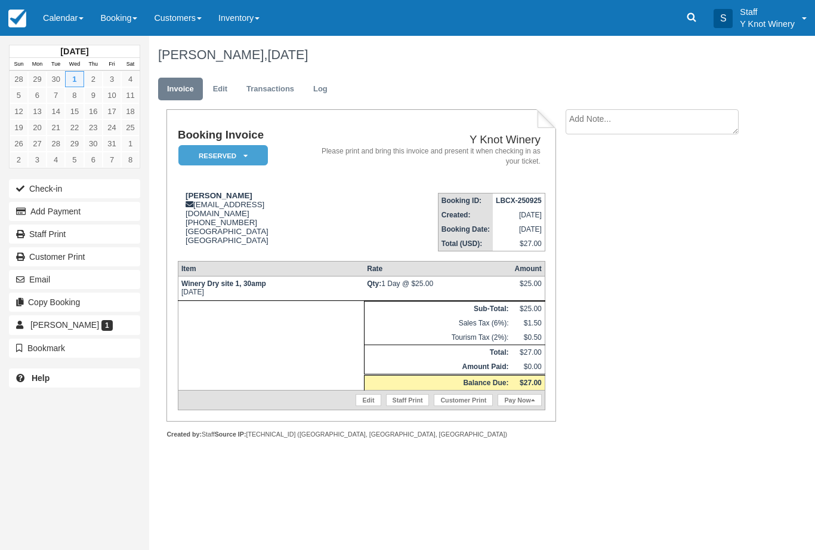
click at [56, 20] on link "Calendar" at bounding box center [63, 18] width 57 height 36
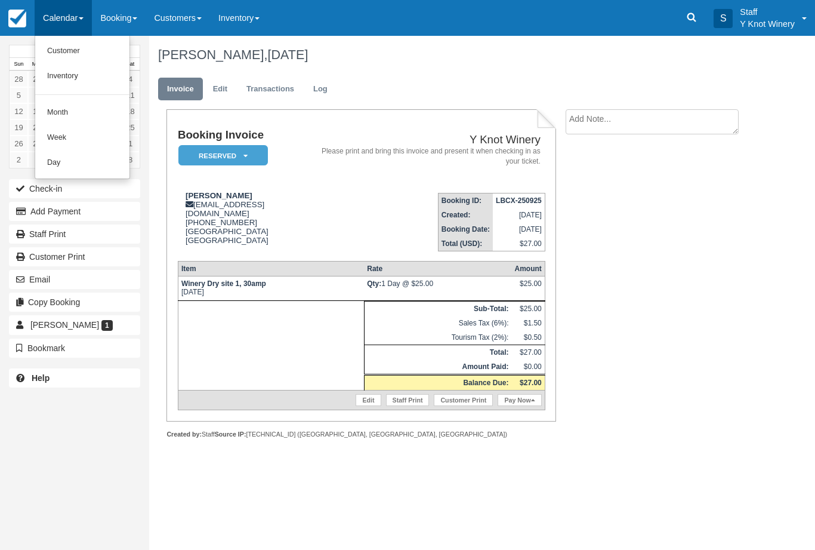
click at [65, 54] on link "Customer" at bounding box center [82, 51] width 94 height 25
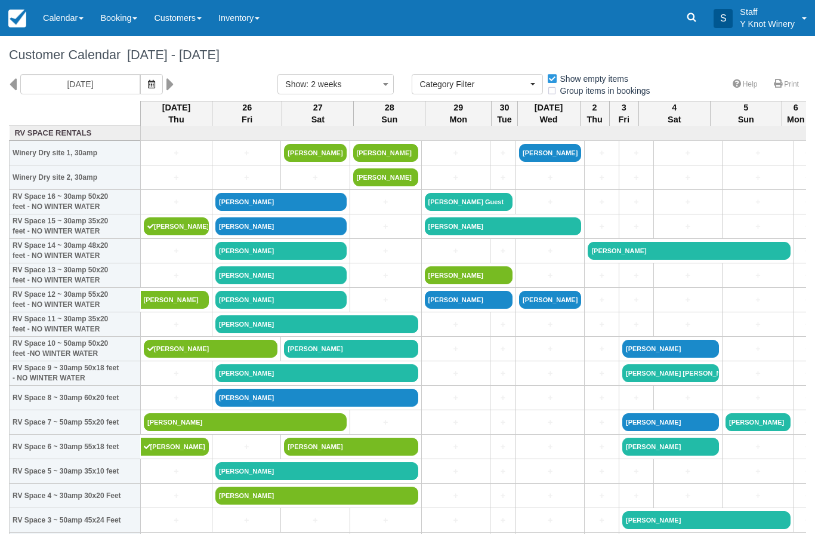
select select
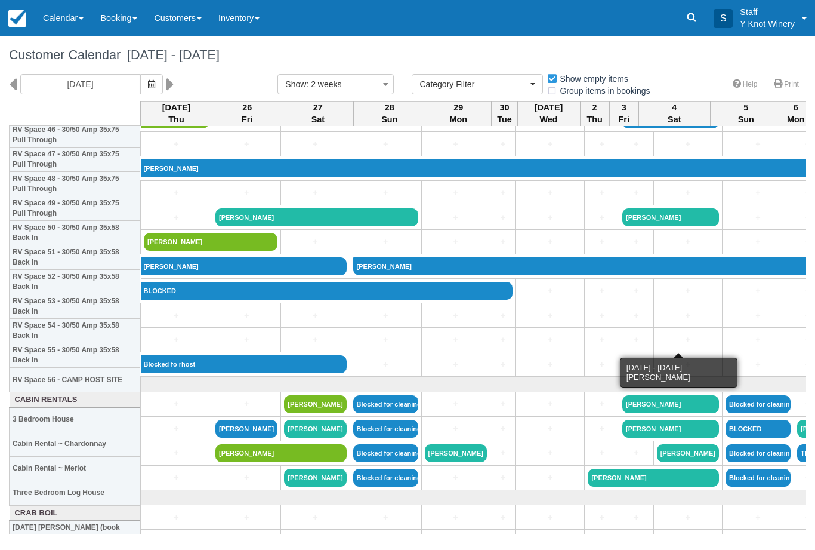
scroll to position [1165, 0]
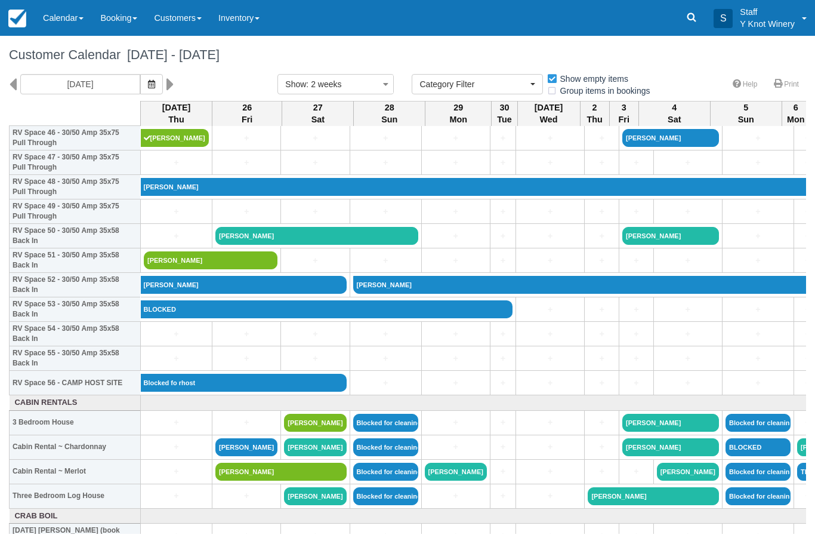
click at [240, 269] on link "[PERSON_NAME]" at bounding box center [211, 260] width 134 height 18
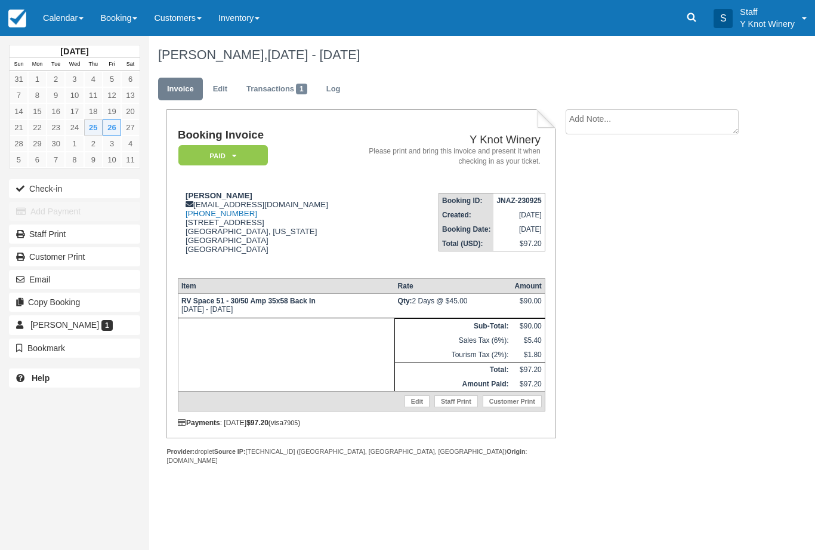
click at [229, 87] on link "Edit" at bounding box center [220, 89] width 32 height 23
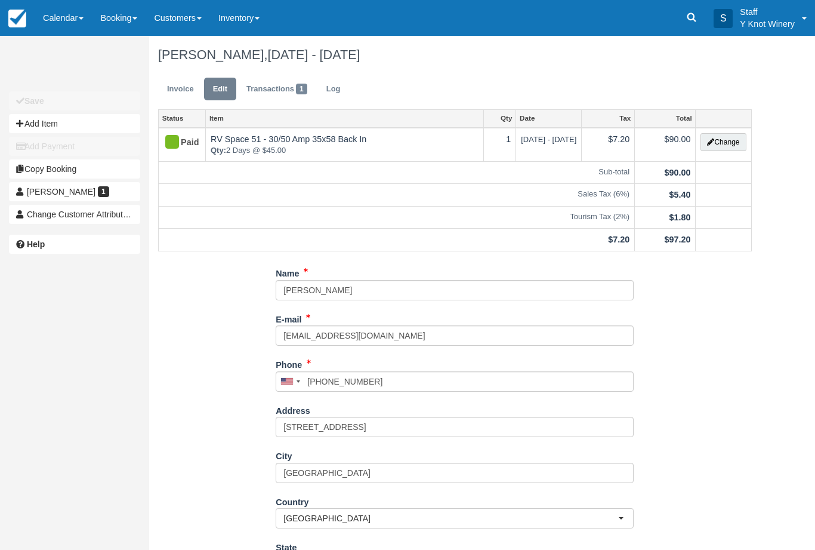
click at [724, 148] on button "Change" at bounding box center [723, 142] width 45 height 18
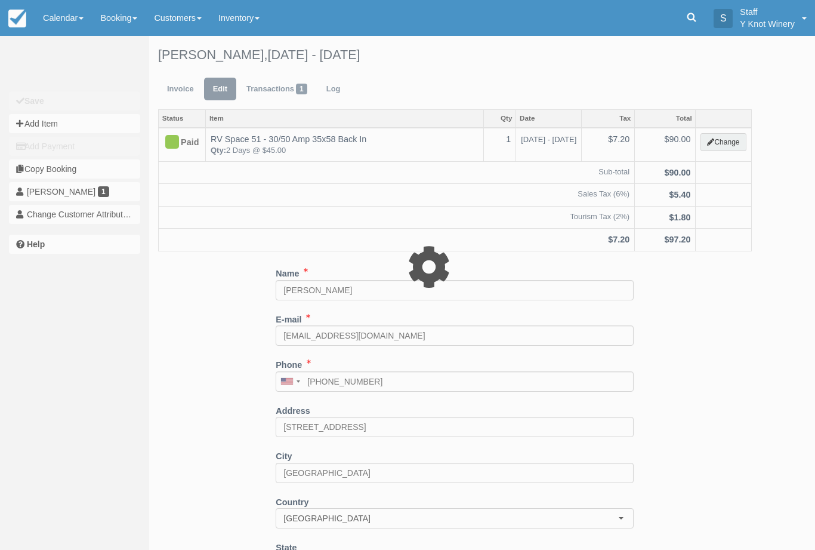
type input "90.00"
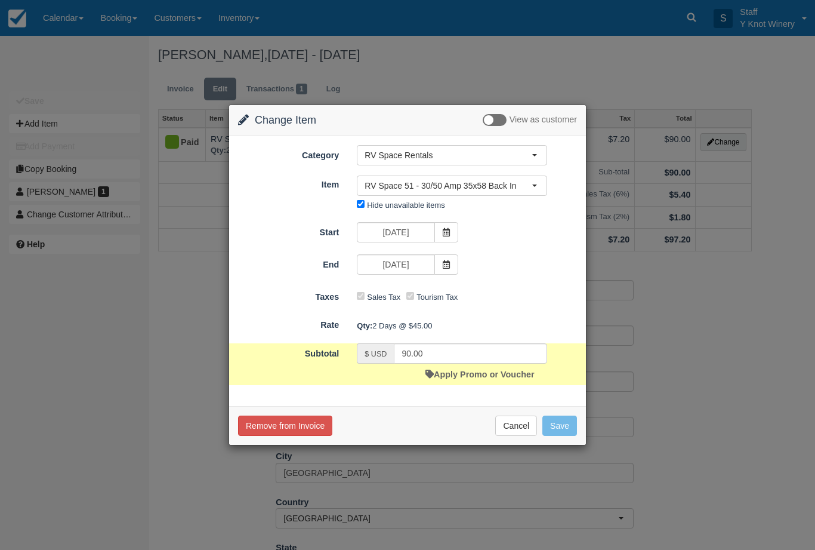
click at [461, 181] on span "RV Space 51 - 30/50 Amp 35x58 Back In" at bounding box center [448, 186] width 167 height 12
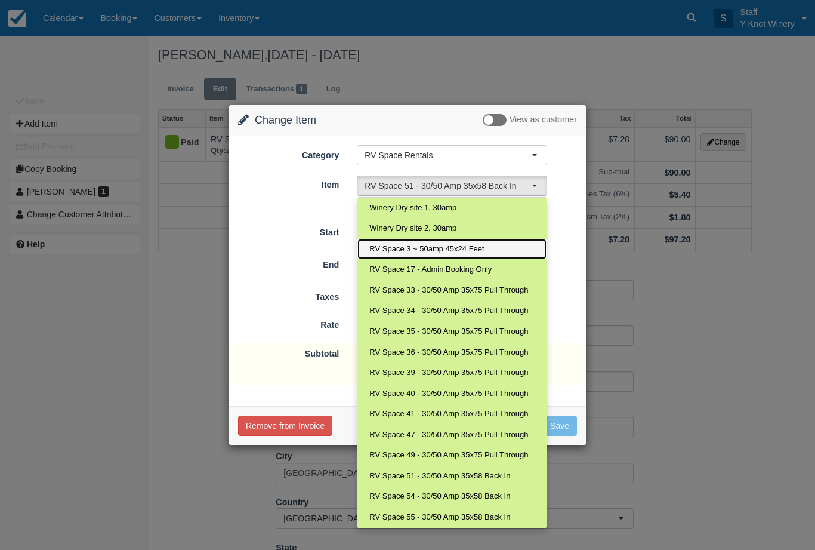
click at [468, 241] on link "RV Space 3 ~ 50amp 45x24 Feet" at bounding box center [451, 249] width 189 height 21
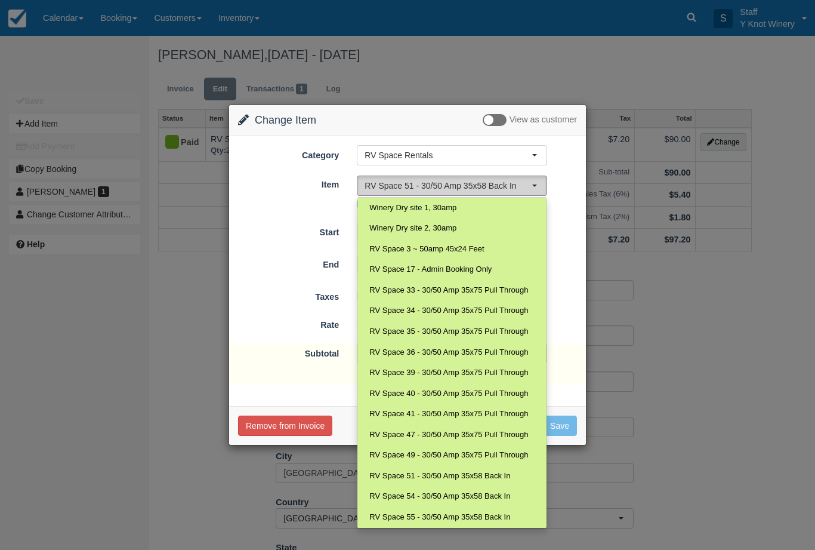
select select "13"
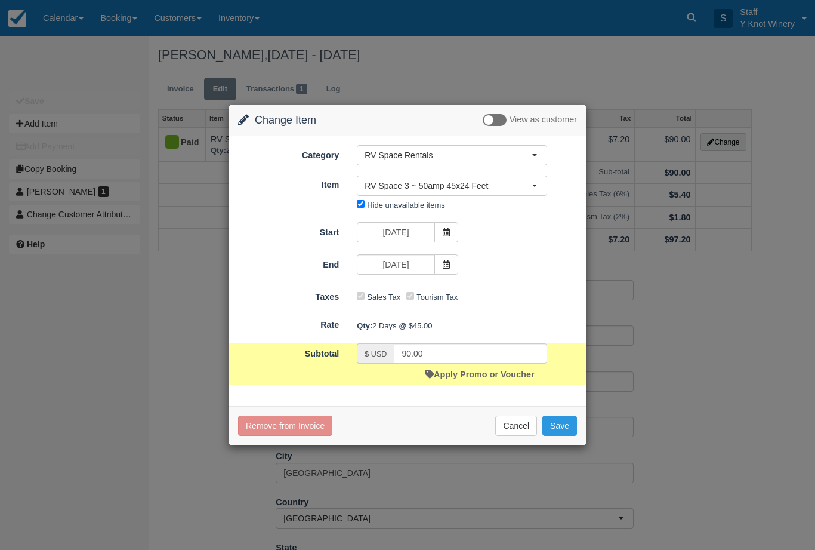
click at [569, 430] on button "Save" at bounding box center [559, 425] width 35 height 20
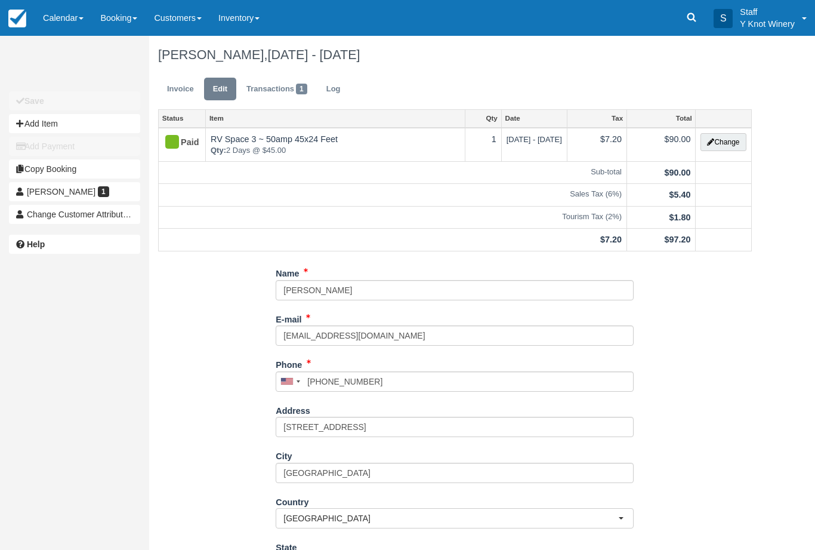
click at [60, 19] on link "Calendar" at bounding box center [63, 18] width 57 height 36
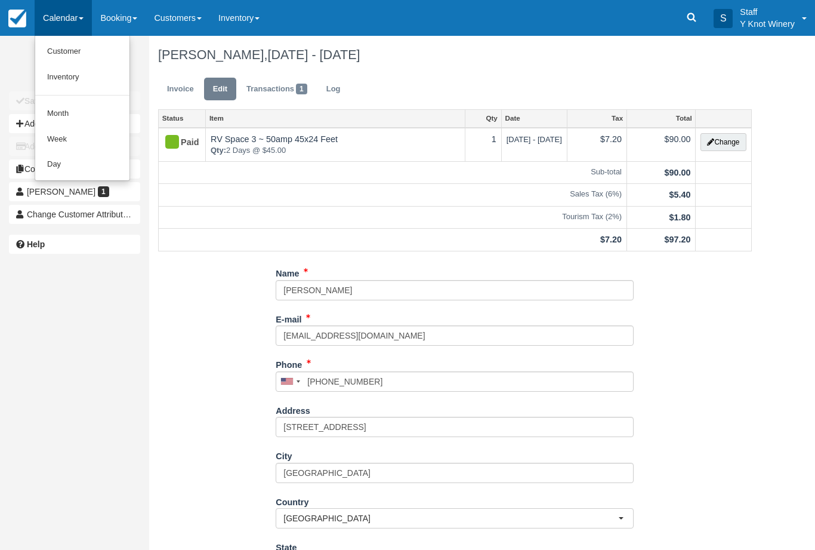
click at [82, 54] on link "Customer" at bounding box center [82, 52] width 94 height 26
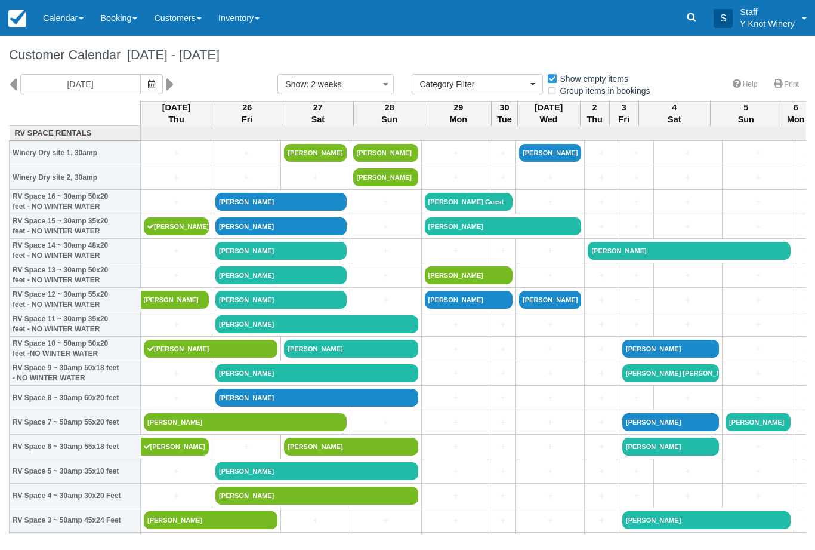
select select
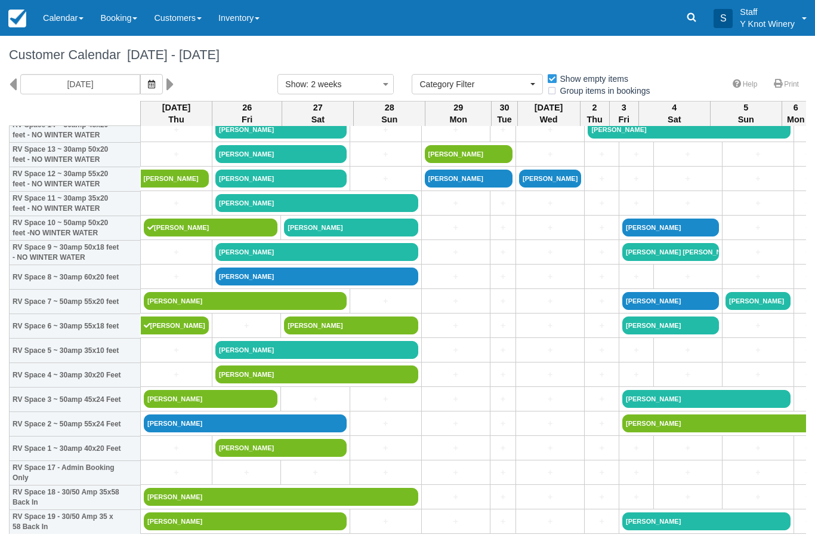
scroll to position [122, 0]
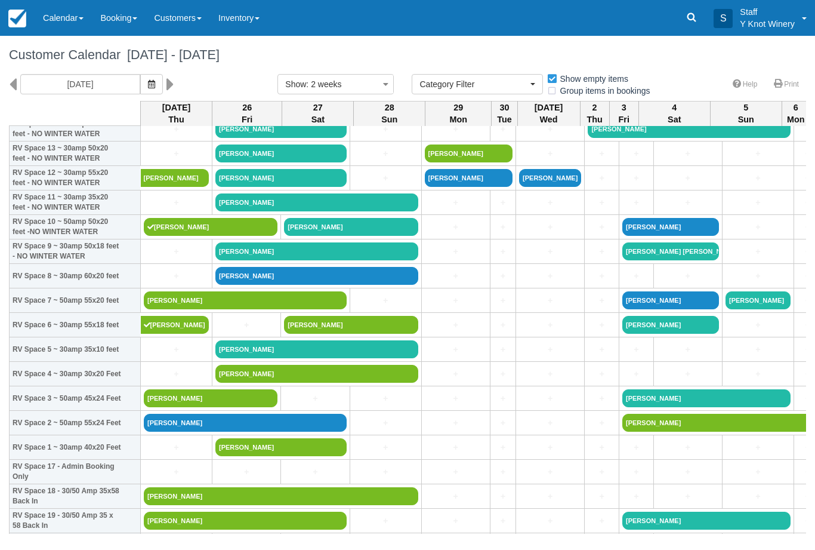
click at [175, 356] on link "+" at bounding box center [176, 349] width 65 height 13
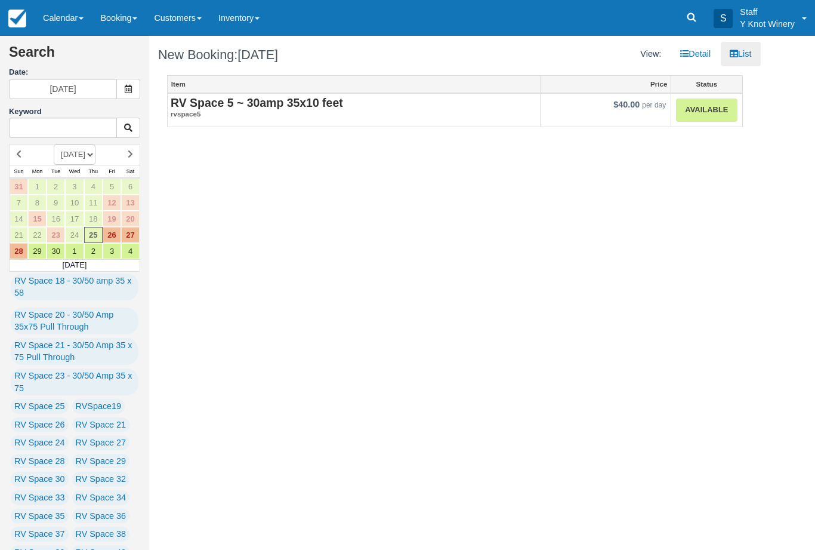
click at [249, 97] on strong "RV Space 5 ~ 30amp 35x10 feet" at bounding box center [257, 102] width 172 height 13
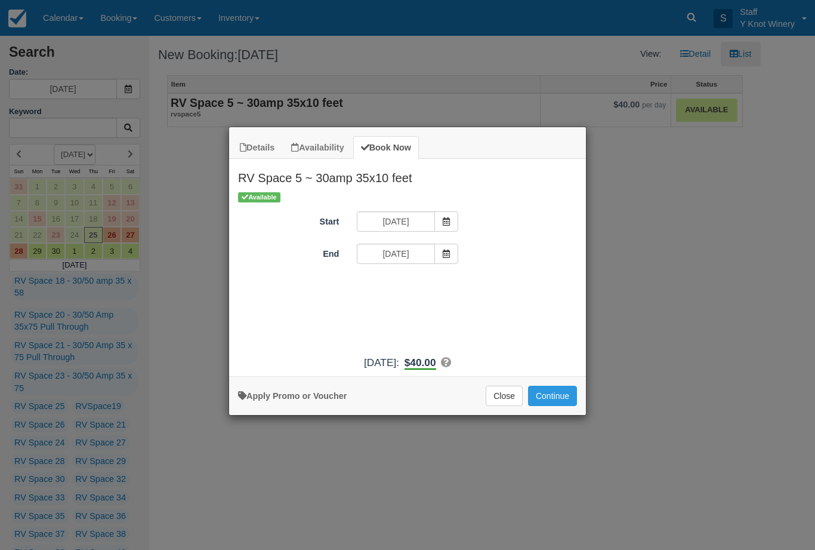
click at [563, 406] on button "Continue" at bounding box center [552, 395] width 49 height 20
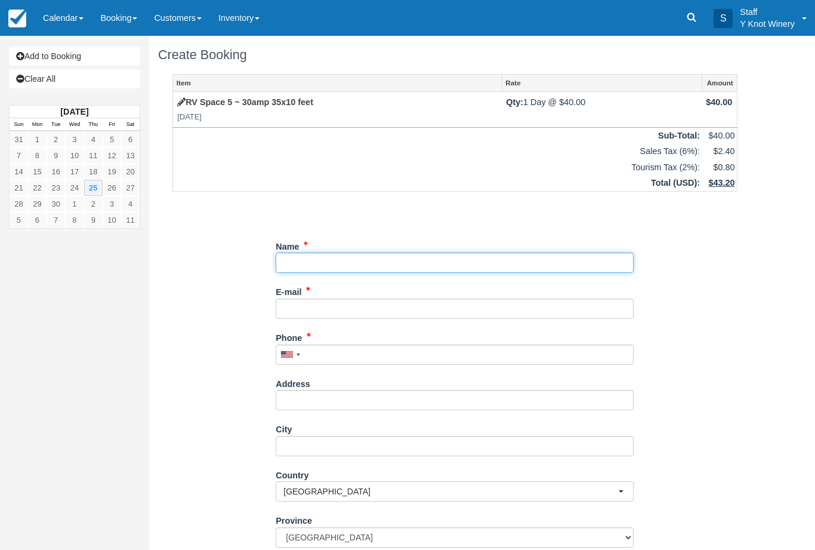
click at [371, 265] on input "Name" at bounding box center [455, 262] width 358 height 20
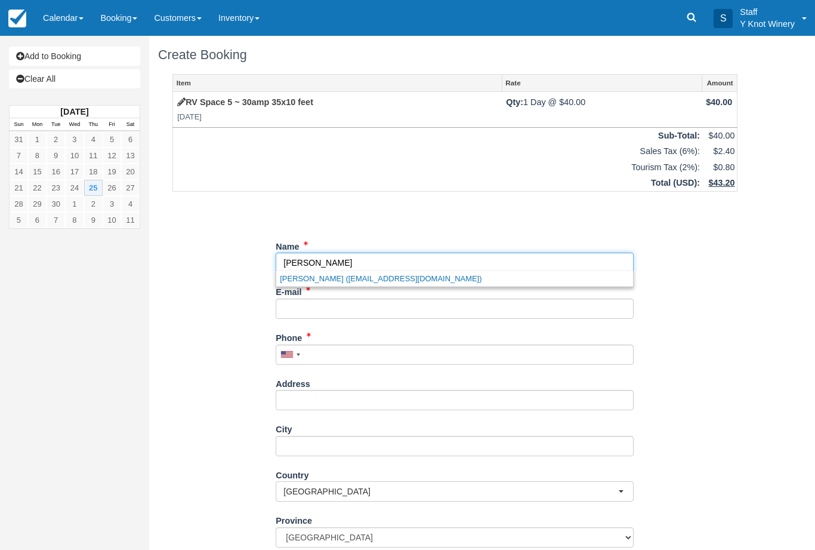
click at [527, 270] on input "Name" at bounding box center [455, 262] width 358 height 20
click at [495, 281] on link "William Ziegler (zzby@sudomail.com)" at bounding box center [454, 278] width 357 height 15
type input "[PERSON_NAME]"
type input "[EMAIL_ADDRESS][DOMAIN_NAME]"
type input "+15152003658"
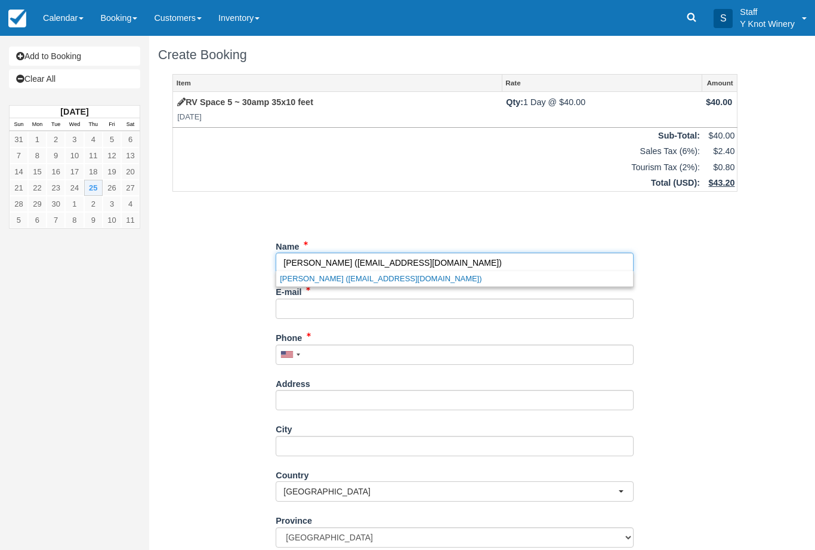
type input "[STREET_ADDRESS]"
type input "[PERSON_NAME]"
select select "US"
select select
type input "98279"
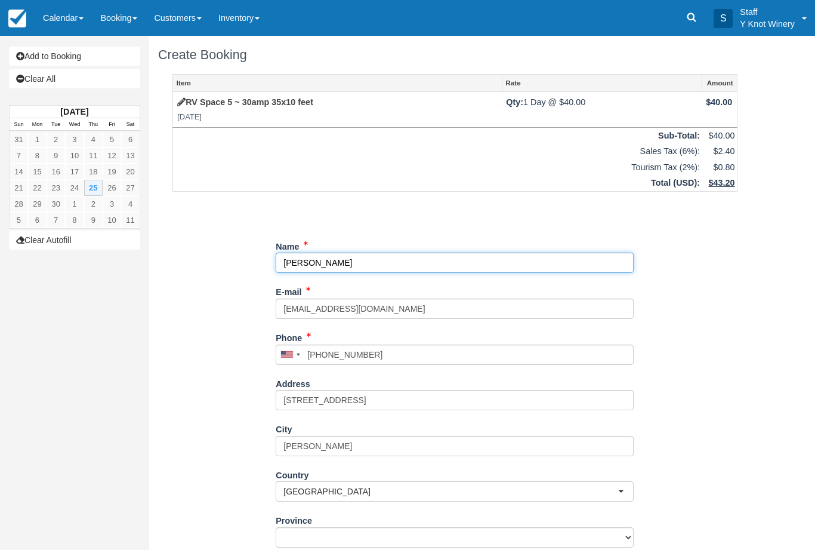
select select "WA"
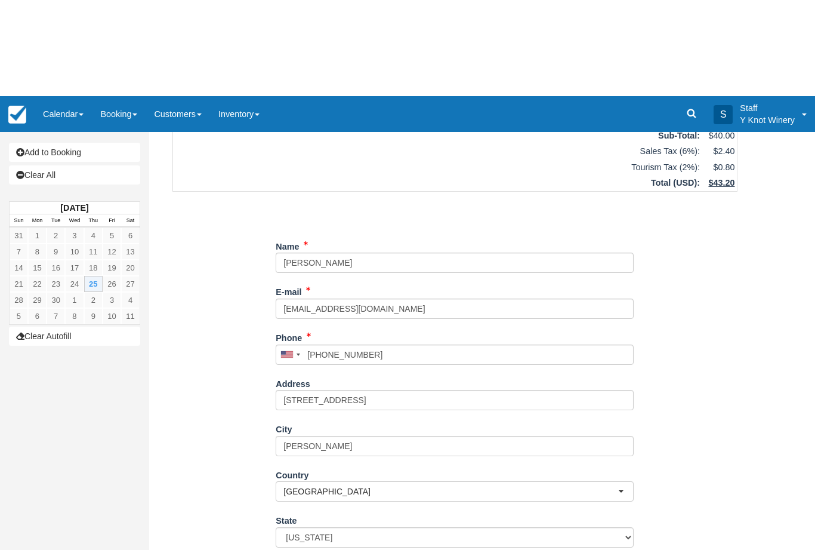
click at [216, 434] on div "Item Rate Amount RV Space 5 ~ 30amp 35x10 feet Thu Sep 25, 2025 Qty: 1 Day @ $4…" at bounding box center [455, 270] width 594 height 585
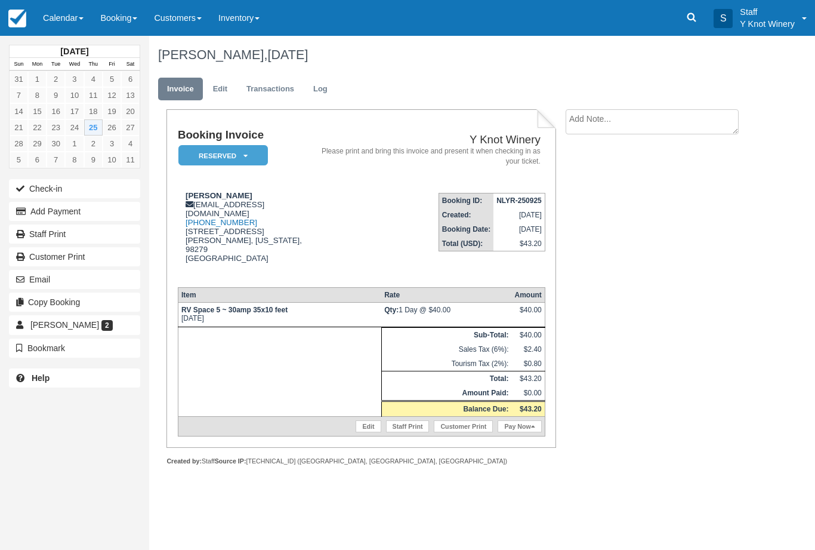
click at [75, 19] on link "Calendar" at bounding box center [63, 18] width 57 height 36
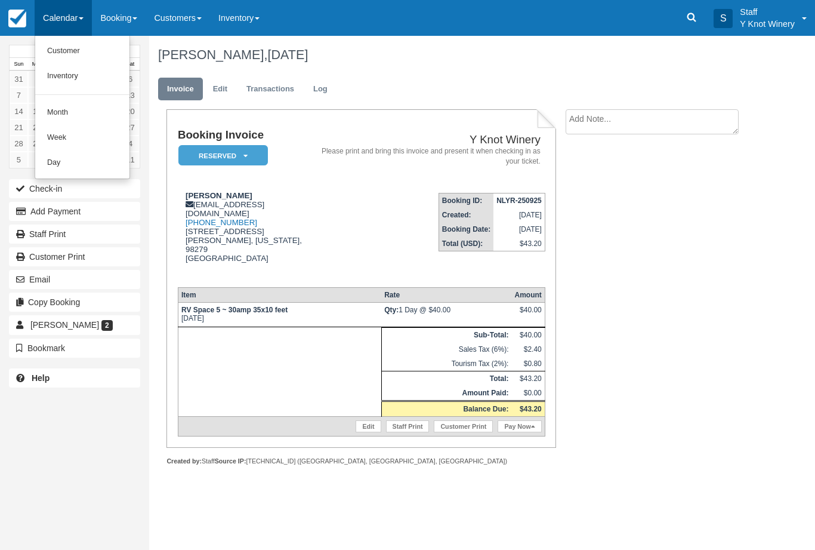
click at [69, 49] on link "Customer" at bounding box center [82, 51] width 94 height 25
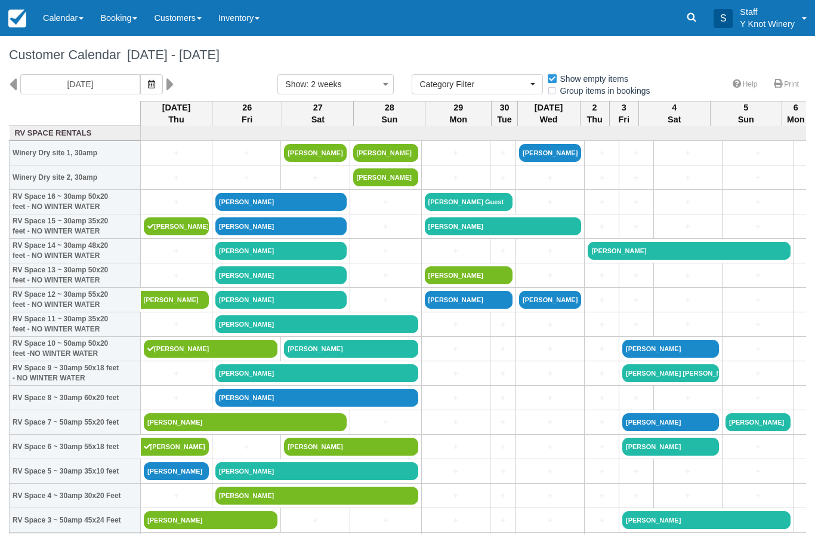
select select
click at [159, 480] on link "[PERSON_NAME]" at bounding box center [176, 471] width 65 height 18
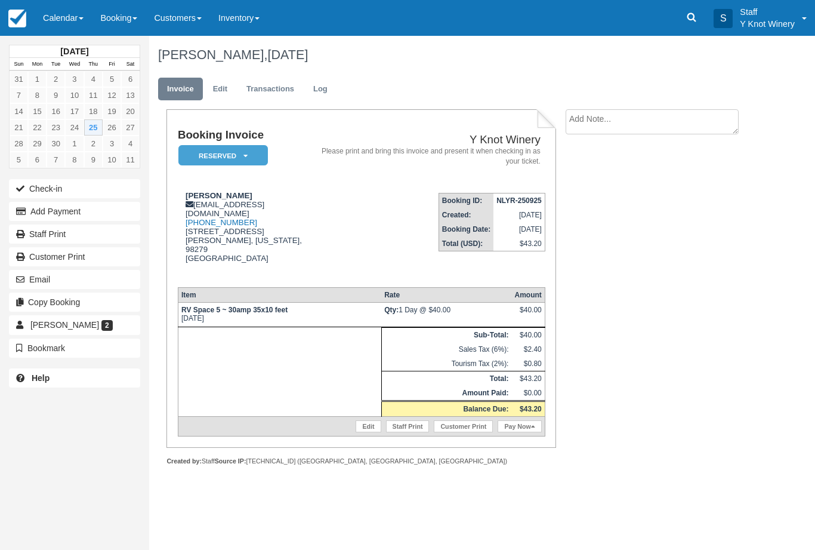
click at [218, 94] on link "Edit" at bounding box center [220, 89] width 32 height 23
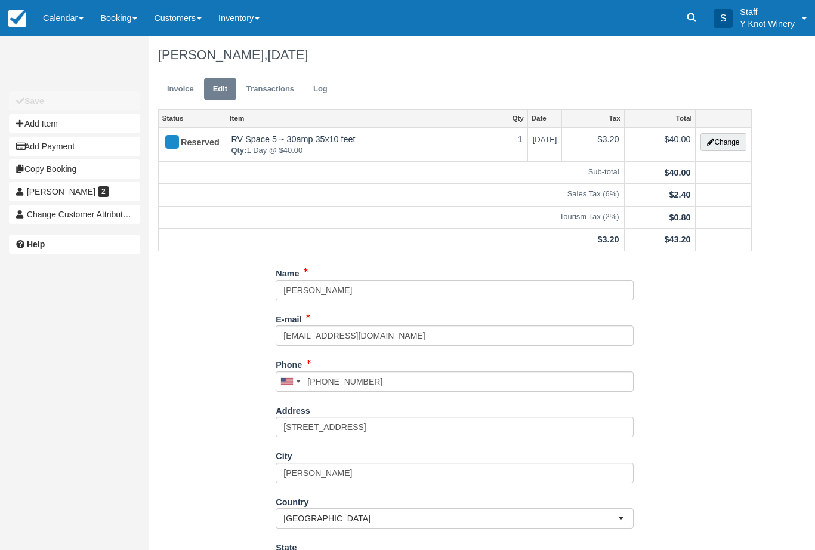
click at [724, 138] on button "Change" at bounding box center [723, 142] width 45 height 18
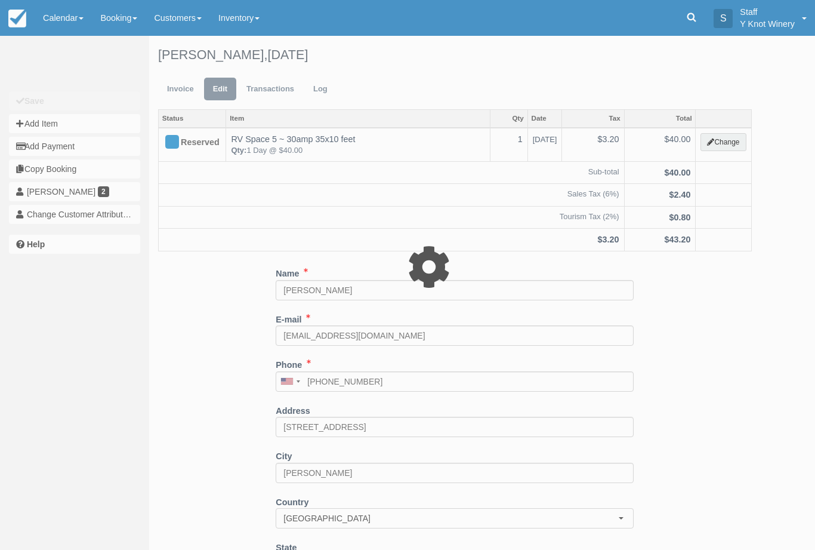
type input "40.00"
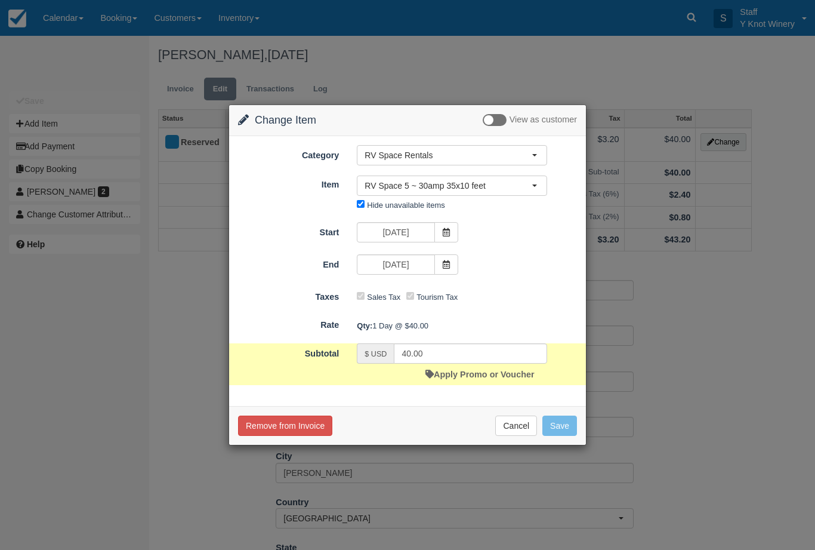
click at [385, 193] on button "RV Space 5 ~ 30amp 35x10 feet" at bounding box center [452, 185] width 190 height 20
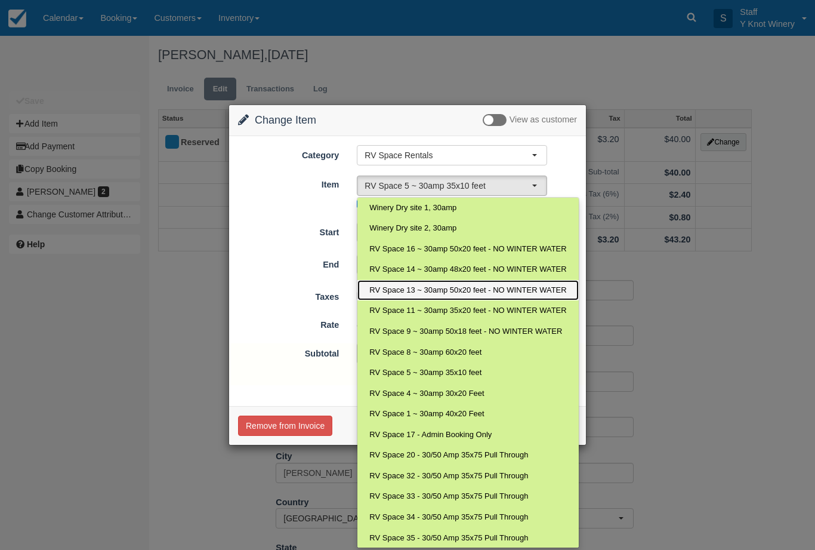
click at [391, 286] on span "RV Space 13 ~ 30amp 50x20 feet - NO WINTER WATER" at bounding box center [467, 290] width 197 height 11
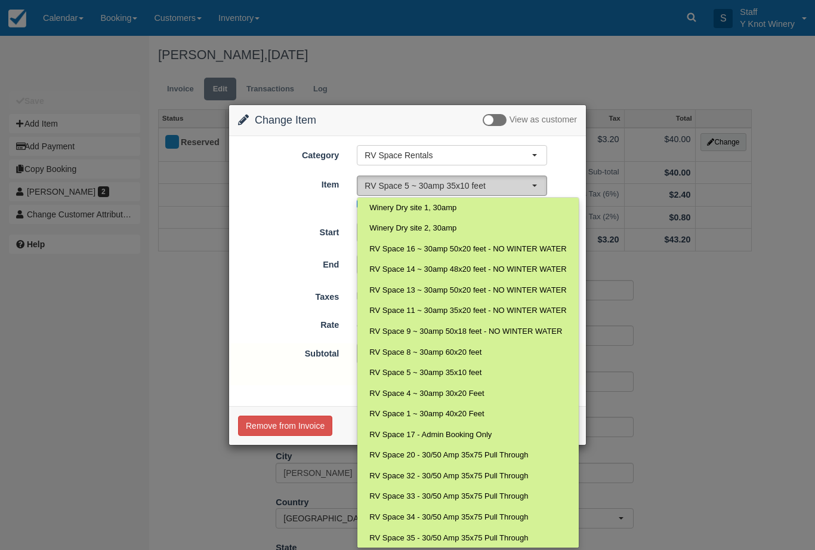
select select "25"
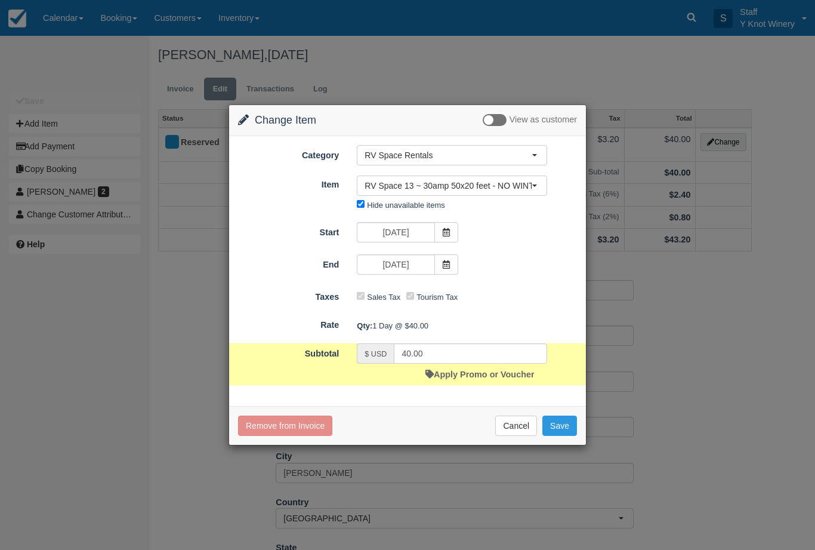
click at [555, 430] on button "Save" at bounding box center [559, 425] width 35 height 20
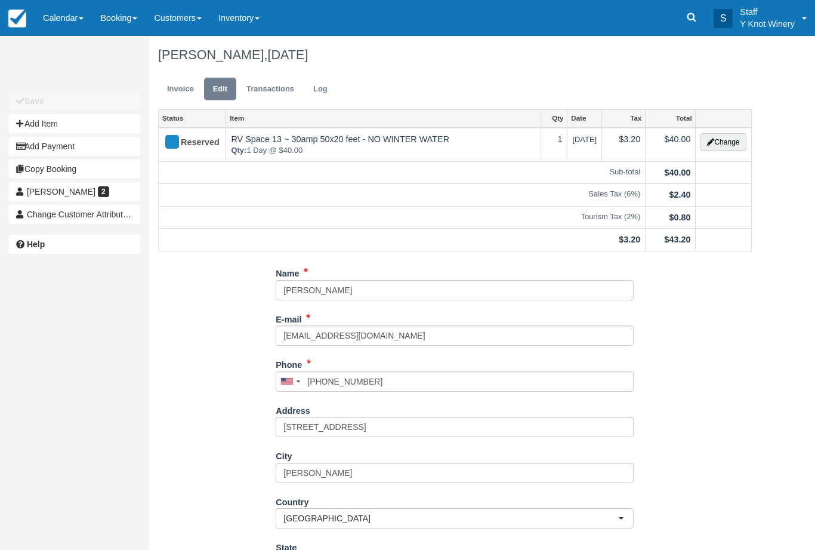
click at [174, 81] on link "Invoice" at bounding box center [180, 89] width 45 height 23
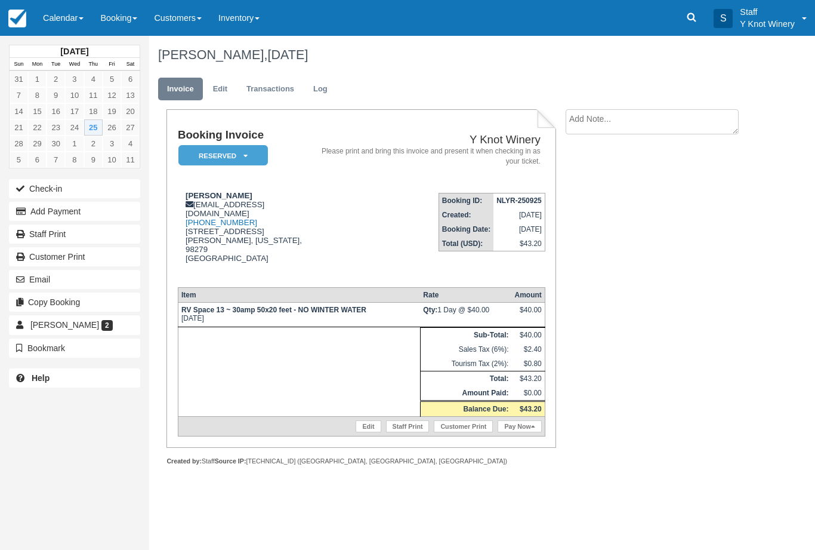
click at [54, 23] on link "Calendar" at bounding box center [63, 18] width 57 height 36
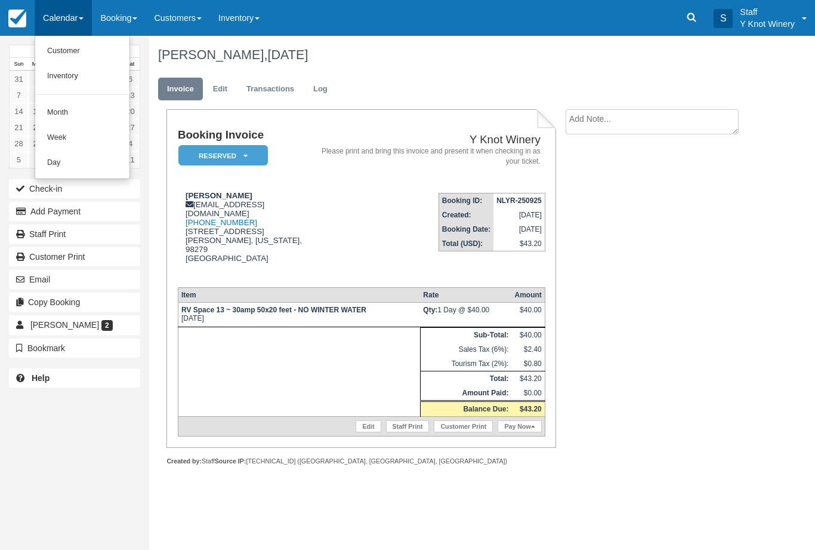
click at [53, 50] on link "Customer" at bounding box center [82, 51] width 94 height 25
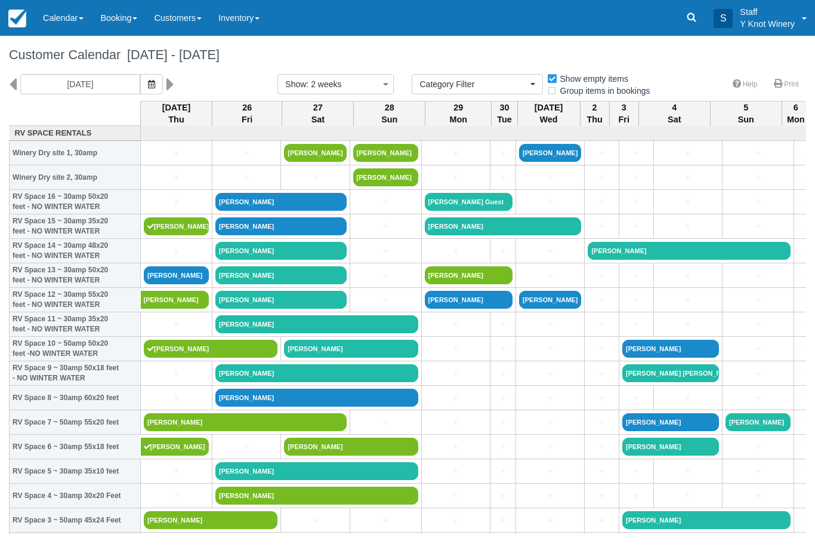
select select
click at [186, 281] on link "[PERSON_NAME]" at bounding box center [176, 275] width 65 height 18
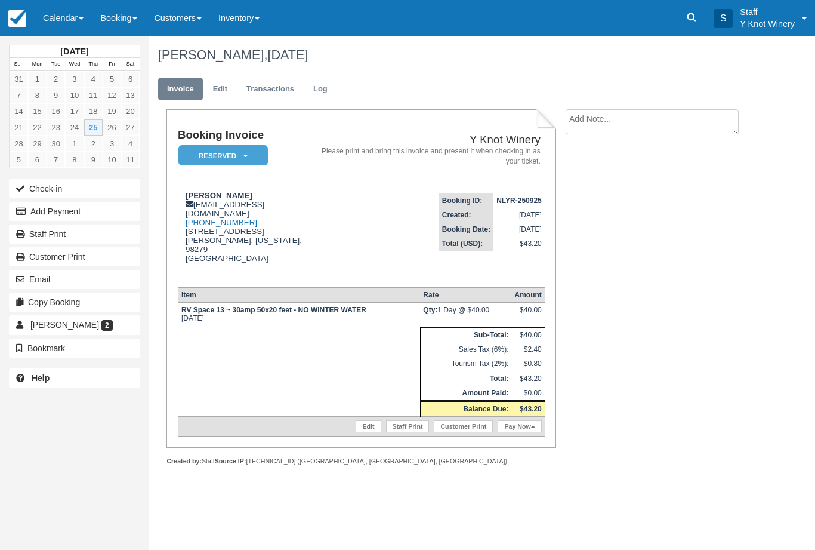
click at [514, 424] on link "Pay Now" at bounding box center [520, 426] width 44 height 12
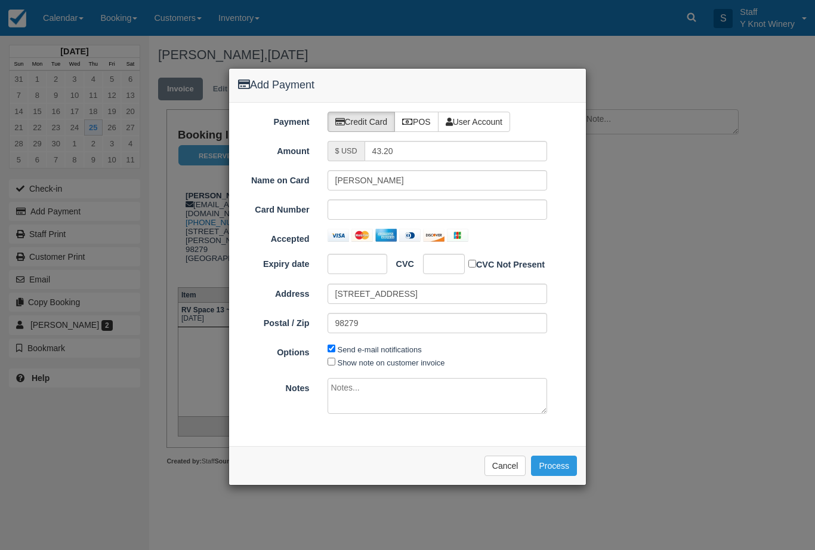
click at [684, 415] on div "Add Payment Payment Credit Card POS User Account Amount $ USD 43.20 Name on Car…" at bounding box center [407, 275] width 815 height 550
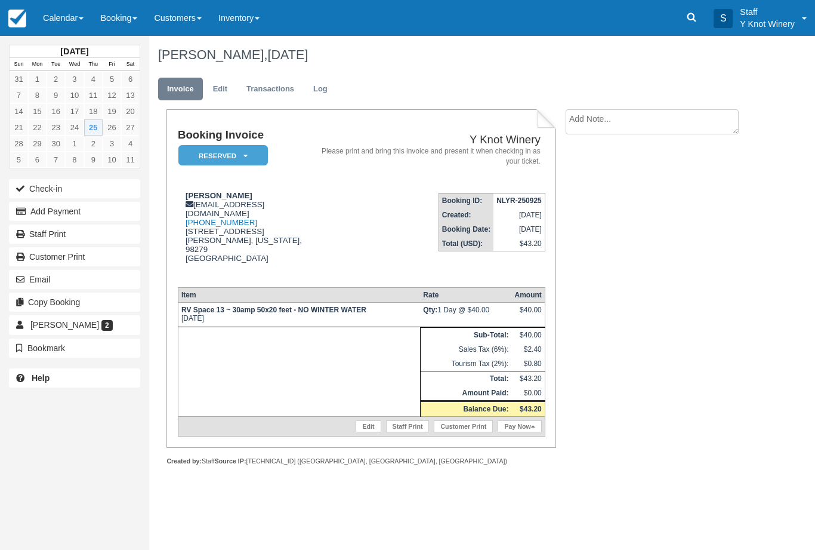
click at [33, 181] on button "Check-in" at bounding box center [74, 188] width 131 height 19
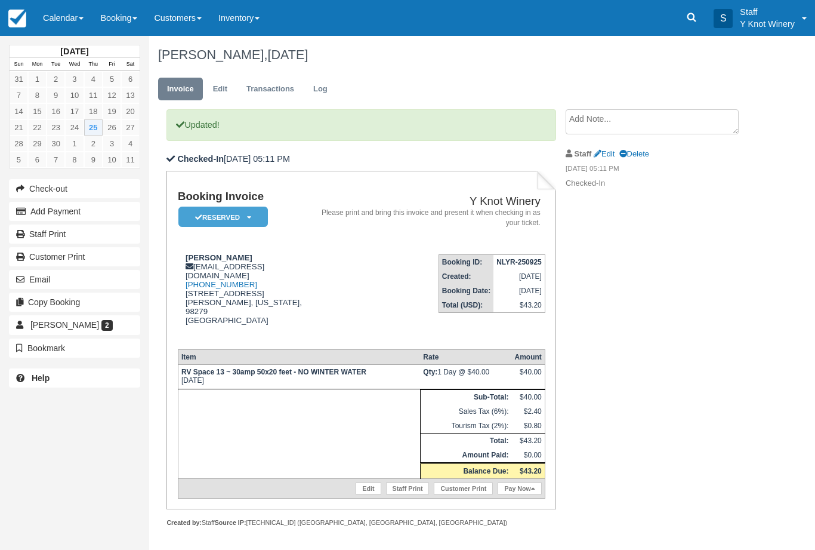
click at [70, 11] on link "Calendar" at bounding box center [63, 18] width 57 height 36
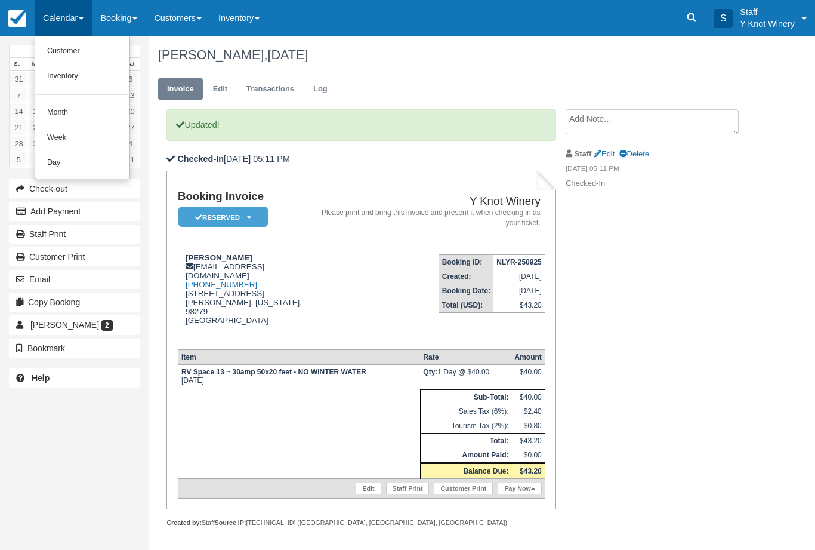
click at [79, 47] on link "Customer" at bounding box center [82, 51] width 94 height 25
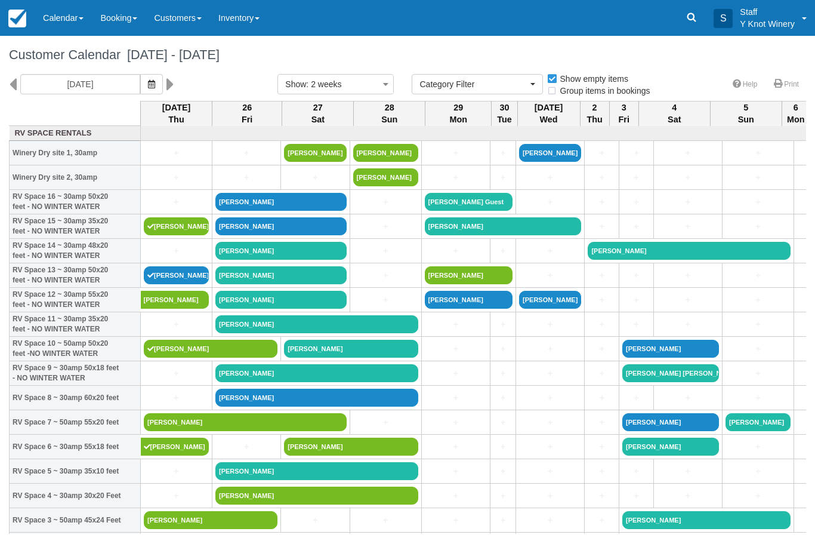
select select
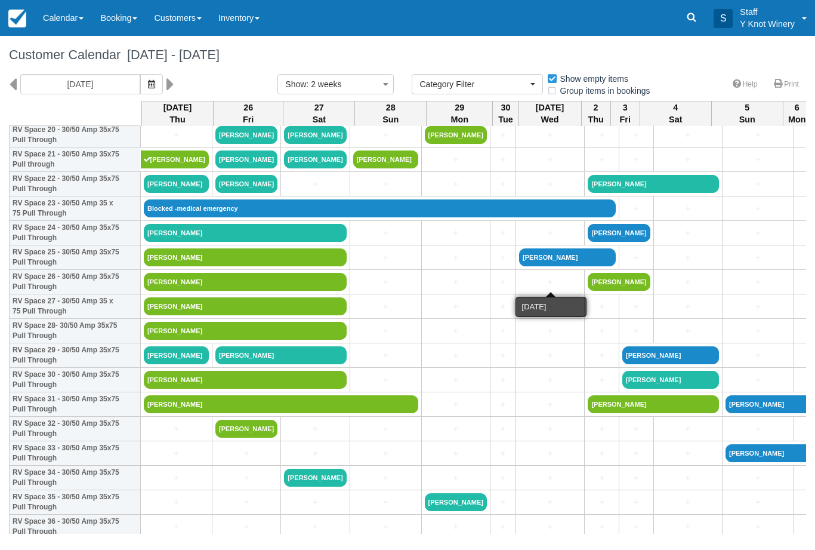
scroll to position [532, 0]
click at [174, 364] on link "[PERSON_NAME]" at bounding box center [176, 355] width 65 height 18
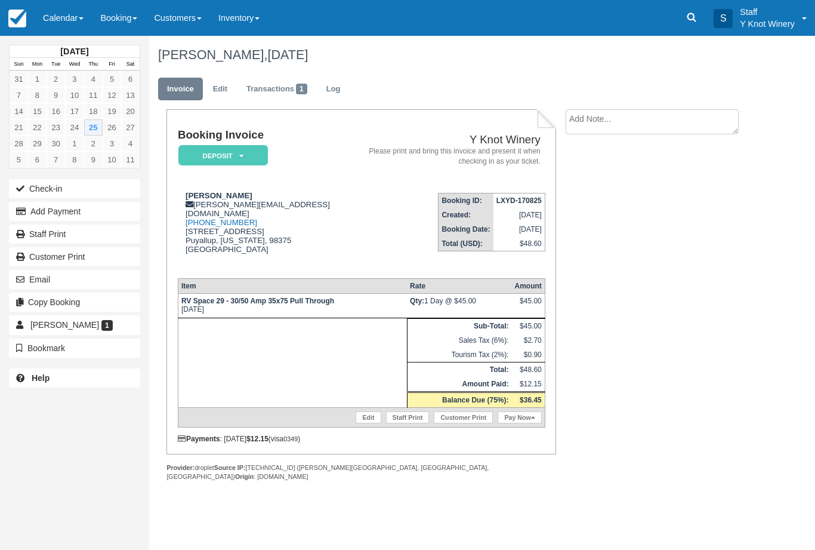
click at [531, 421] on icon at bounding box center [533, 417] width 4 height 7
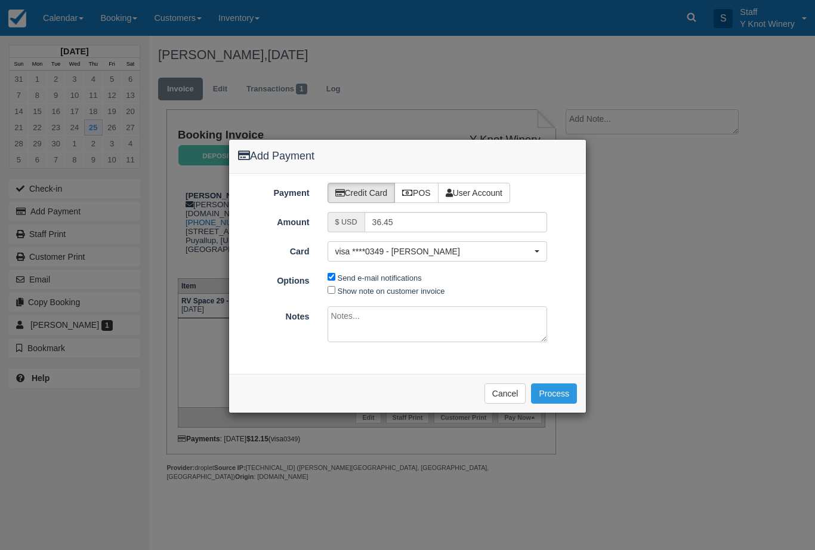
click at [572, 392] on button "Process" at bounding box center [554, 393] width 46 height 20
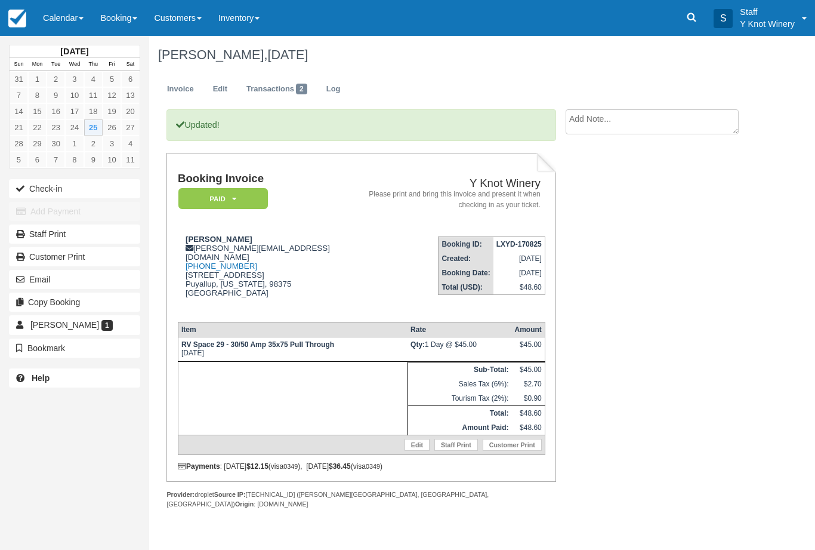
click at [79, 195] on button "Check-in" at bounding box center [74, 188] width 131 height 19
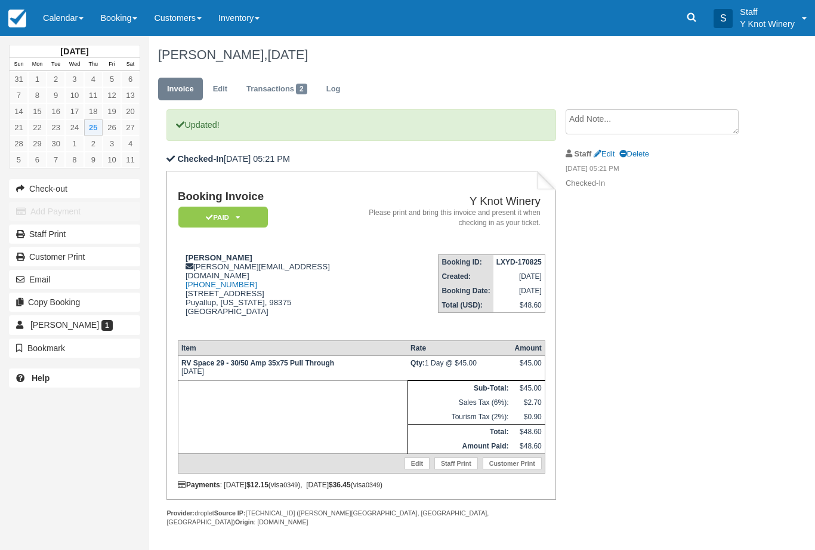
click at [89, 283] on button "Email" at bounding box center [74, 279] width 131 height 19
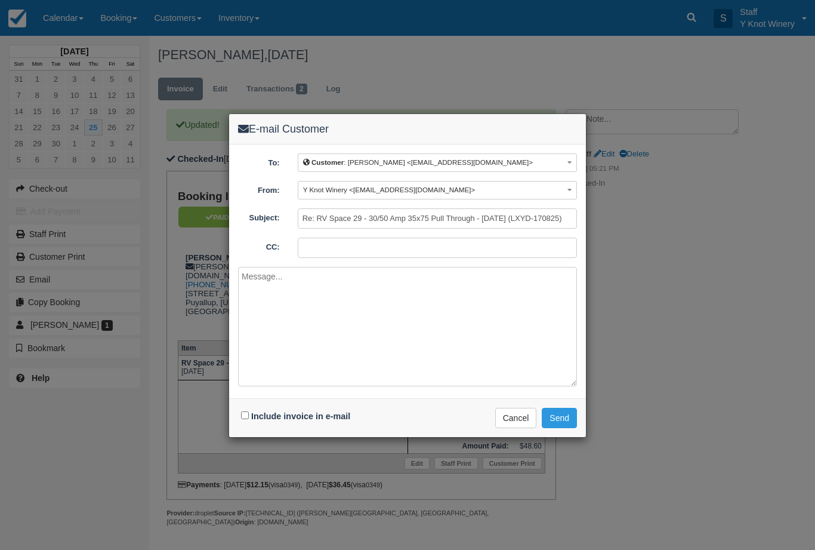
click at [247, 409] on div "Include invoice in e-mail" at bounding box center [297, 416] width 118 height 17
click at [249, 414] on input "Include invoice in e-mail" at bounding box center [245, 415] width 8 height 8
checkbox input "true"
click at [571, 412] on button "Send" at bounding box center [559, 418] width 35 height 20
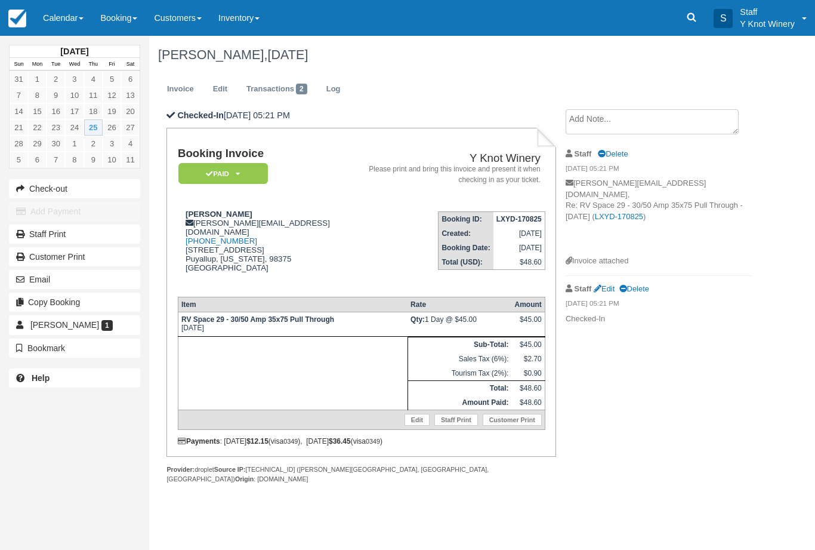
click at [64, 16] on link "Calendar" at bounding box center [63, 18] width 57 height 36
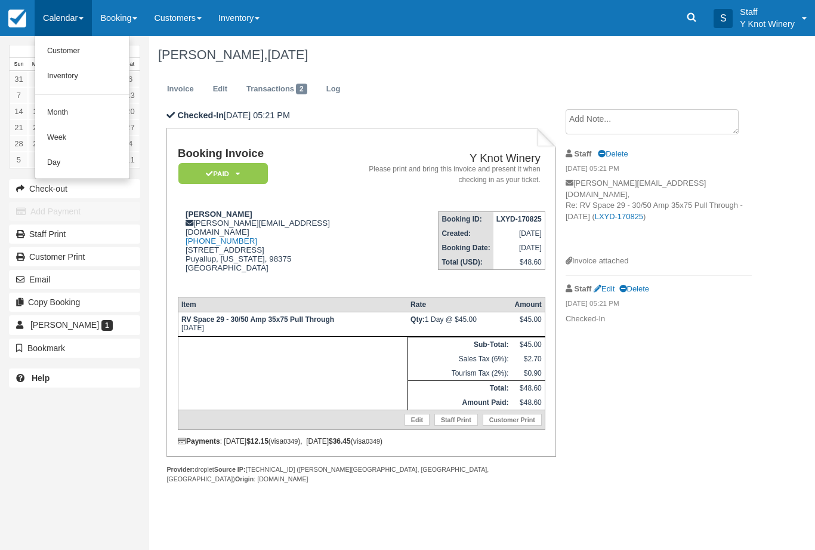
click at [73, 57] on link "Customer" at bounding box center [82, 51] width 94 height 25
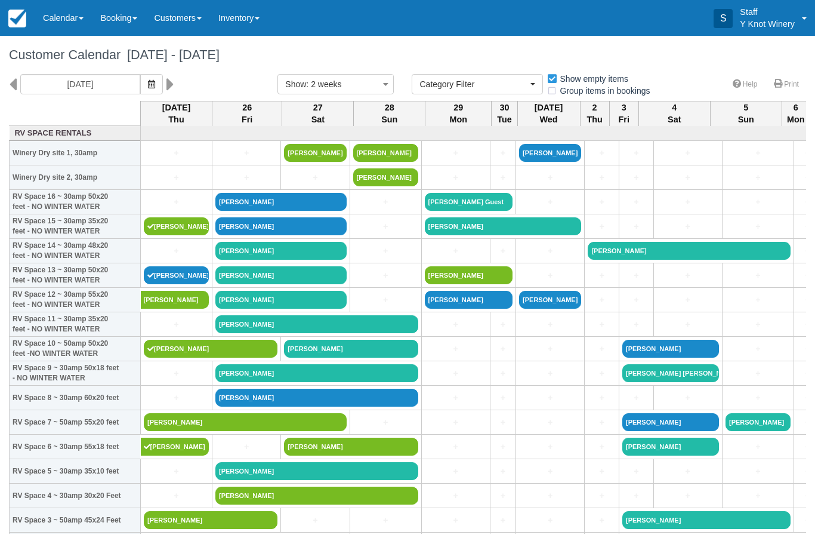
select select
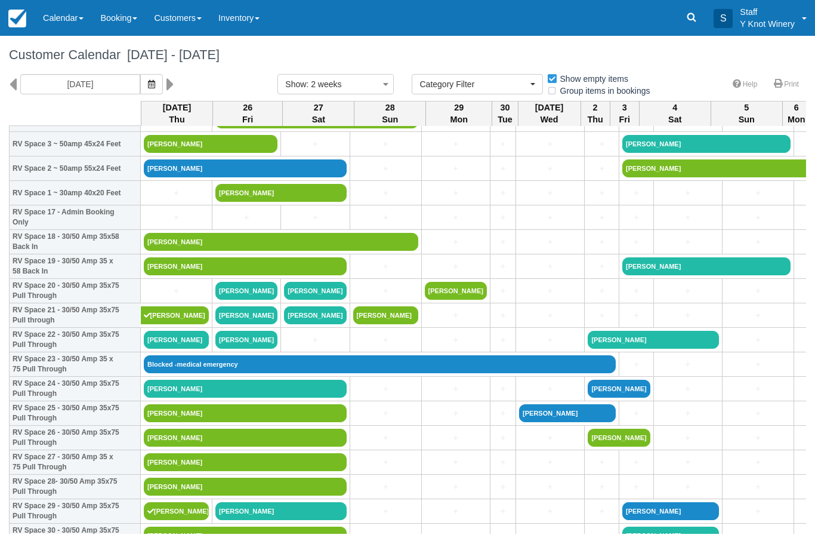
scroll to position [376, 0]
click at [164, 348] on link "[PERSON_NAME]" at bounding box center [176, 340] width 65 height 18
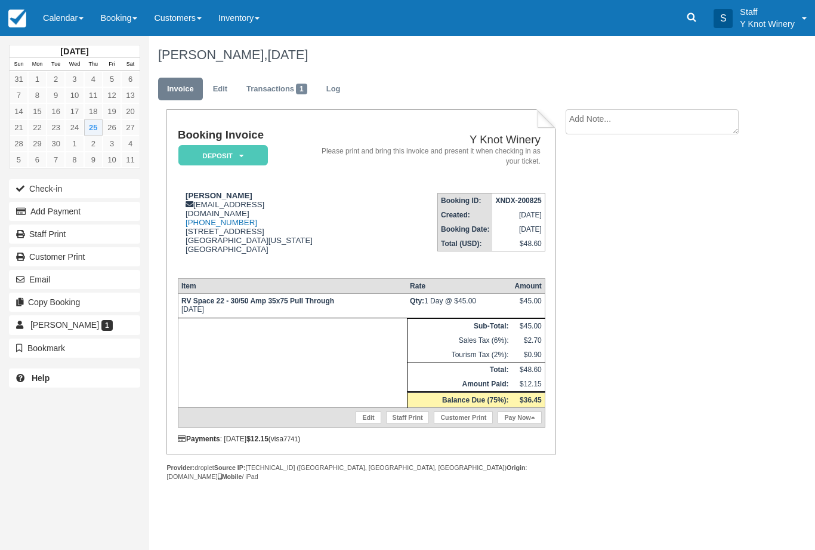
click at [512, 423] on link "Pay Now" at bounding box center [520, 417] width 44 height 12
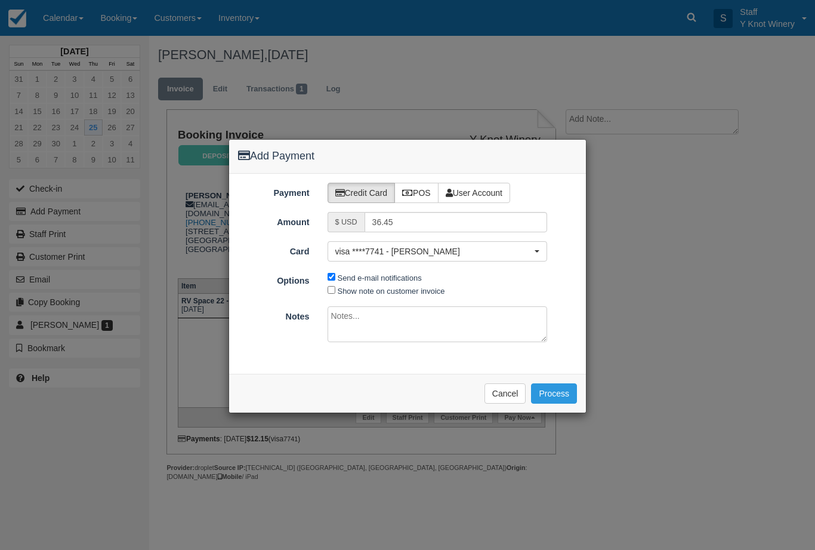
click at [559, 391] on button "Process" at bounding box center [554, 393] width 46 height 20
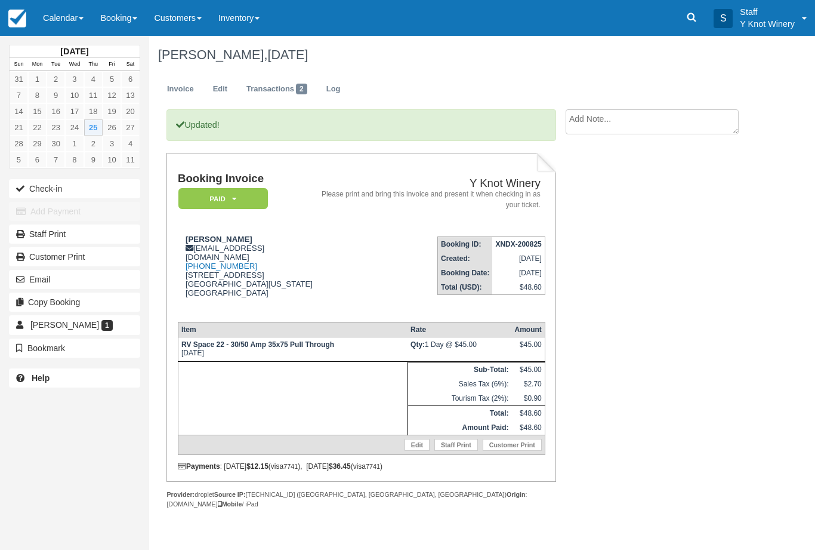
click at [53, 186] on button "Check-in" at bounding box center [74, 188] width 131 height 19
